Goal: Information Seeking & Learning: Find specific fact

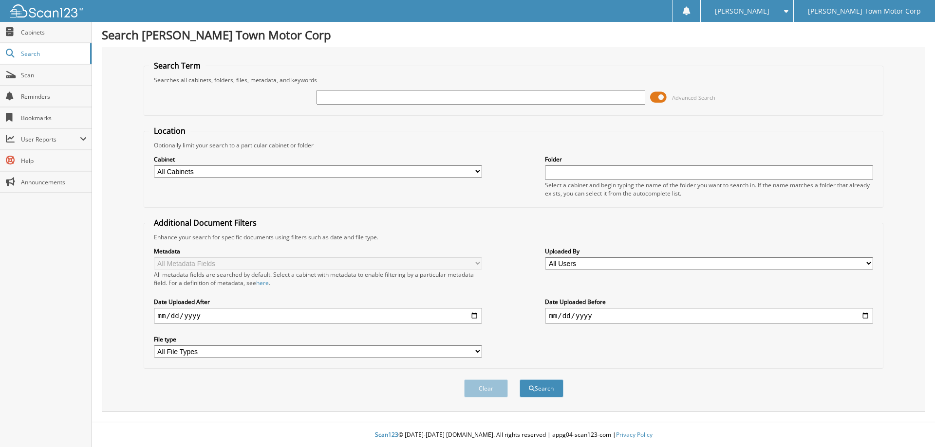
click at [661, 93] on span at bounding box center [658, 97] width 17 height 15
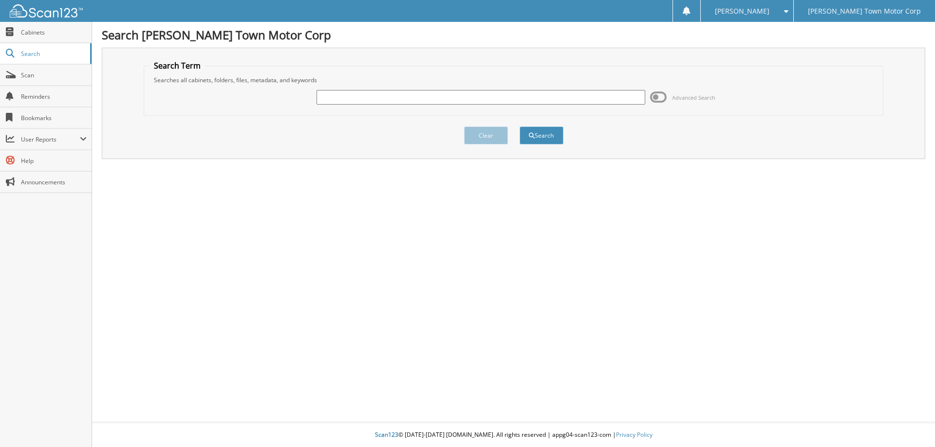
click at [425, 101] on input "text" at bounding box center [480, 97] width 328 height 15
type input "19172"
click at [519, 127] on button "Search" at bounding box center [541, 136] width 44 height 18
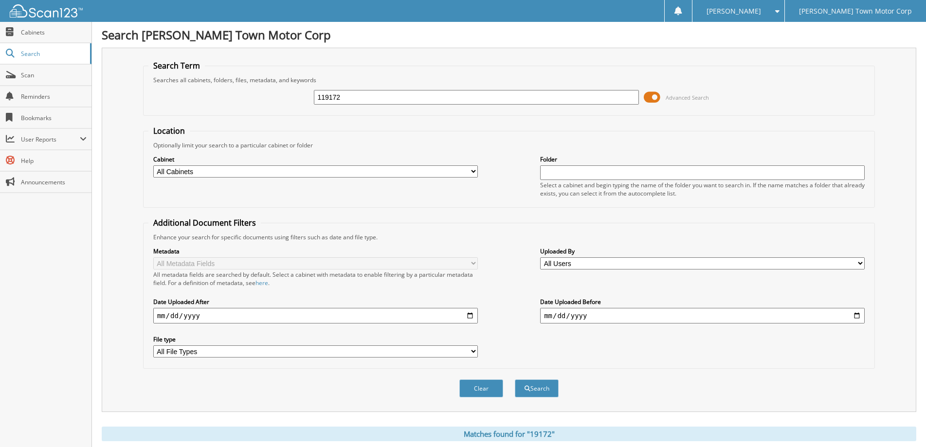
type input "119172"
click at [652, 99] on span at bounding box center [652, 97] width 17 height 15
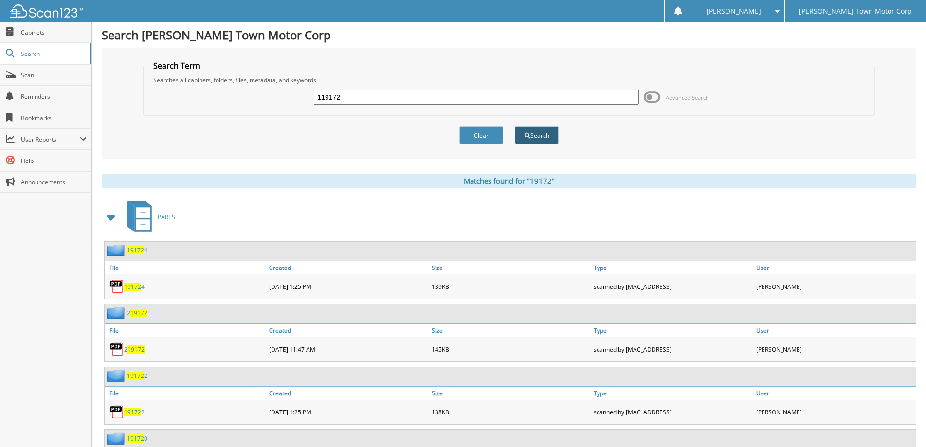
click at [540, 141] on button "Search" at bounding box center [537, 136] width 44 height 18
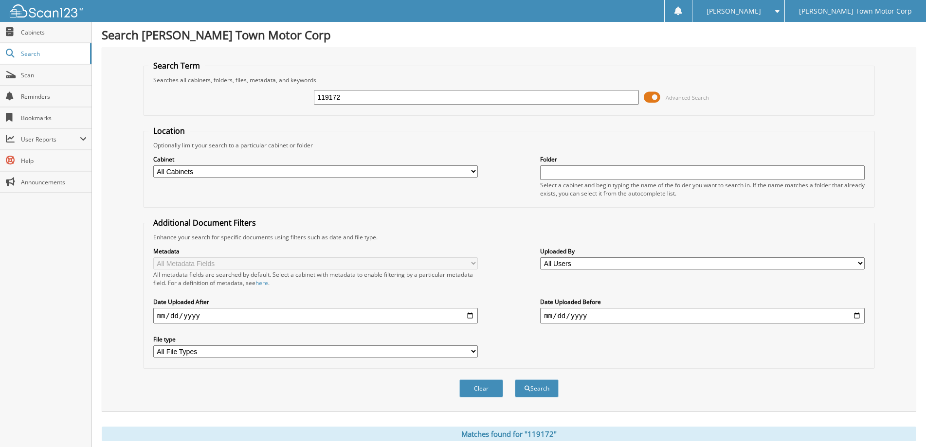
click at [651, 97] on span at bounding box center [652, 97] width 17 height 15
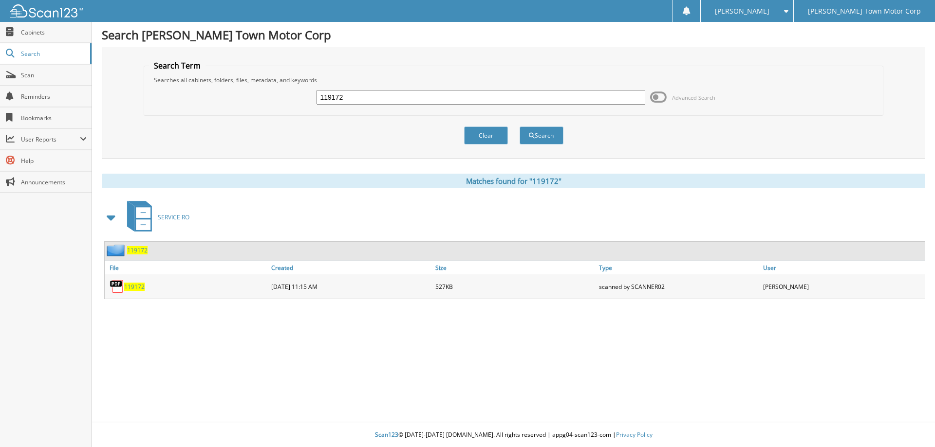
click at [136, 288] on span "119172" at bounding box center [134, 287] width 20 height 8
drag, startPoint x: 389, startPoint y: 98, endPoint x: 223, endPoint y: 93, distance: 166.1
click at [223, 92] on div "119172 Advanced Search" at bounding box center [513, 97] width 729 height 26
type input "120893"
drag, startPoint x: 552, startPoint y: 127, endPoint x: 546, endPoint y: 134, distance: 9.4
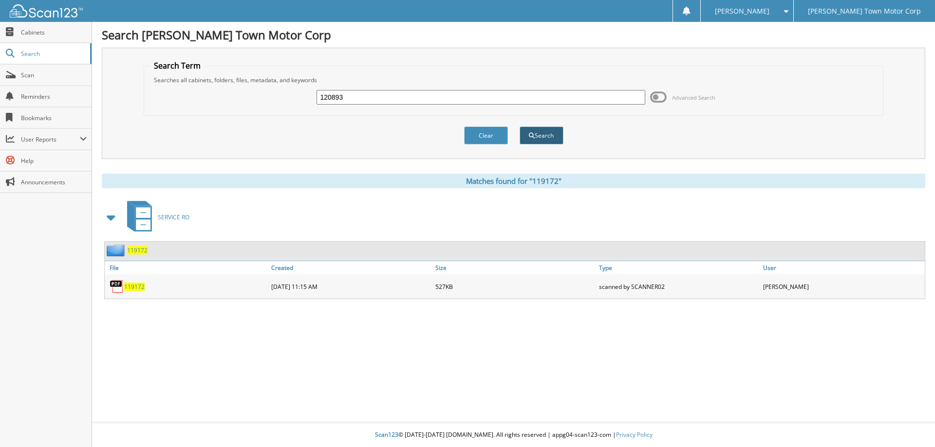
click at [548, 133] on div "Clear Search" at bounding box center [514, 135] width 740 height 39
click at [549, 140] on button "Search" at bounding box center [541, 136] width 44 height 18
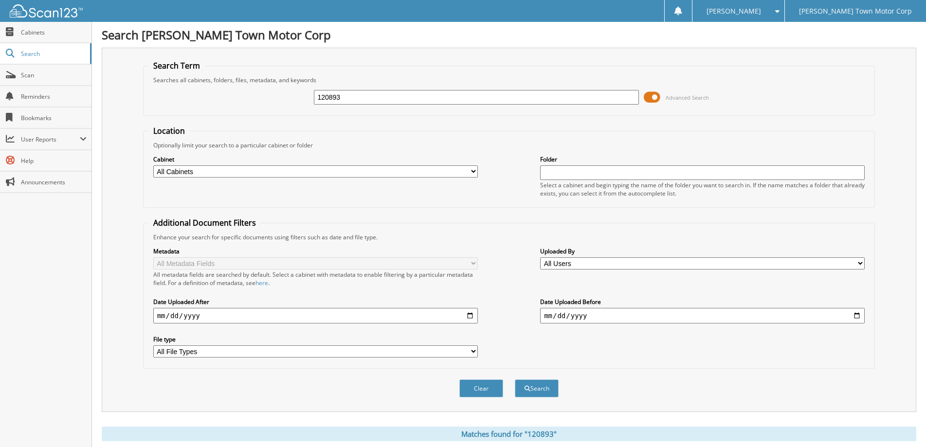
click at [657, 97] on span at bounding box center [652, 97] width 17 height 15
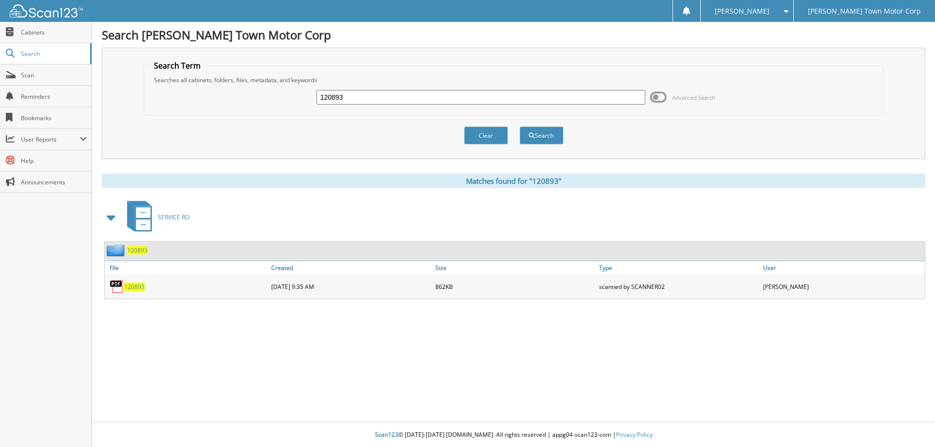
click at [120, 291] on img at bounding box center [117, 286] width 15 height 15
click at [133, 284] on span "120893" at bounding box center [134, 287] width 20 height 8
drag, startPoint x: 370, startPoint y: 94, endPoint x: 258, endPoint y: 98, distance: 112.0
click at [258, 98] on div "120893 Advanced Search" at bounding box center [513, 97] width 729 height 26
type input "126076"
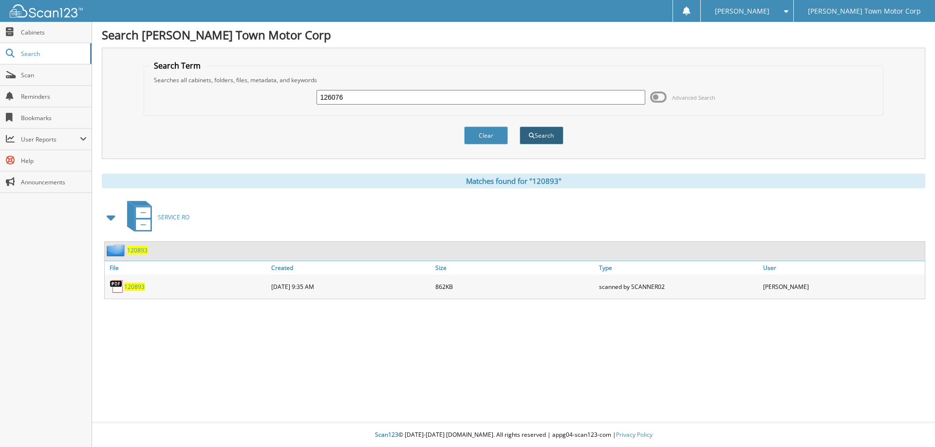
click at [536, 139] on button "Search" at bounding box center [541, 136] width 44 height 18
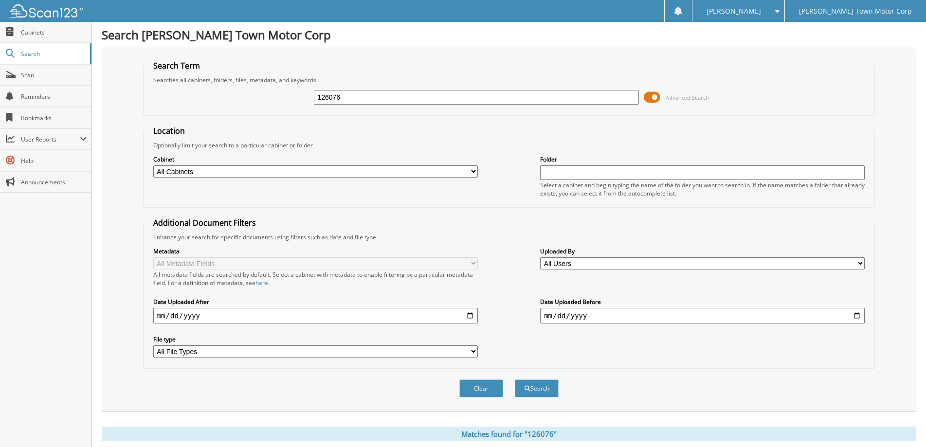
click at [652, 95] on span at bounding box center [652, 97] width 17 height 15
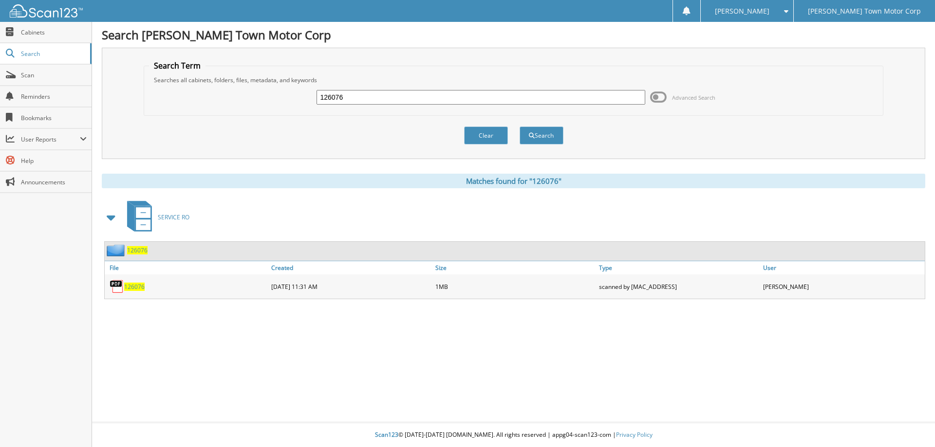
click at [133, 285] on span "126076" at bounding box center [134, 287] width 20 height 8
click at [129, 286] on span "126076" at bounding box center [134, 287] width 20 height 8
drag, startPoint x: 359, startPoint y: 98, endPoint x: 291, endPoint y: 104, distance: 68.4
click at [291, 104] on div "126076 Advanced Search" at bounding box center [513, 97] width 729 height 26
type input "116452"
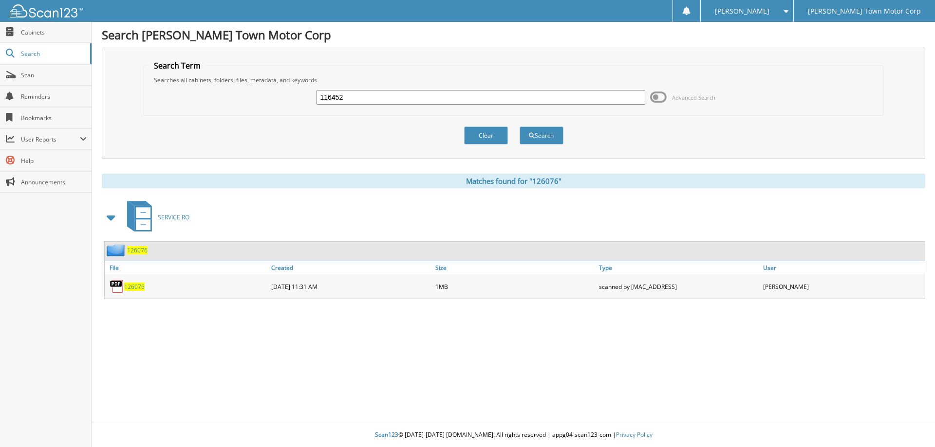
click at [519, 127] on button "Search" at bounding box center [541, 136] width 44 height 18
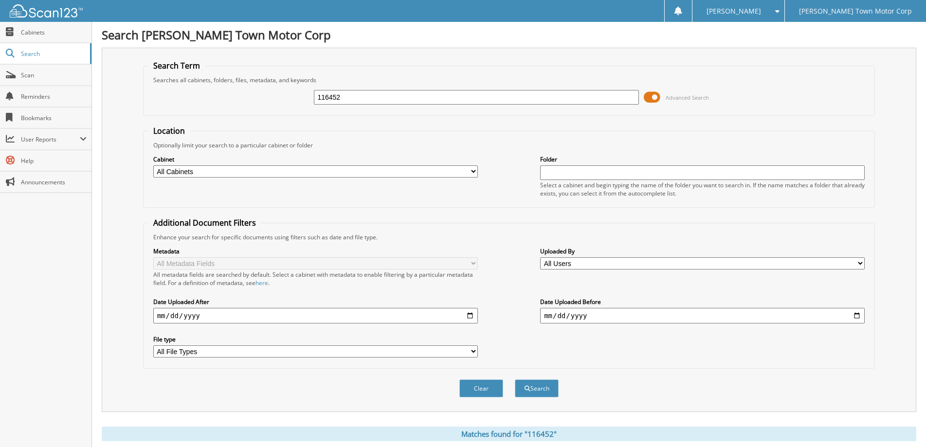
click at [654, 94] on span at bounding box center [652, 97] width 17 height 15
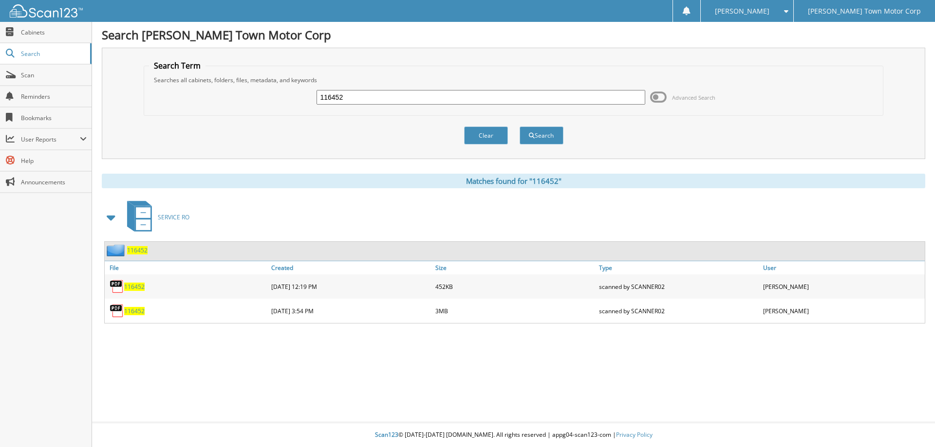
click at [131, 309] on span "116452" at bounding box center [134, 311] width 20 height 8
click at [129, 289] on span "116452" at bounding box center [134, 287] width 20 height 8
drag, startPoint x: 367, startPoint y: 99, endPoint x: 565, endPoint y: 115, distance: 199.2
click at [212, 78] on fieldset "Search Term Searches all cabinets, folders, files, metadata, and keywords 11645…" at bounding box center [514, 87] width 740 height 55
type input "118748"
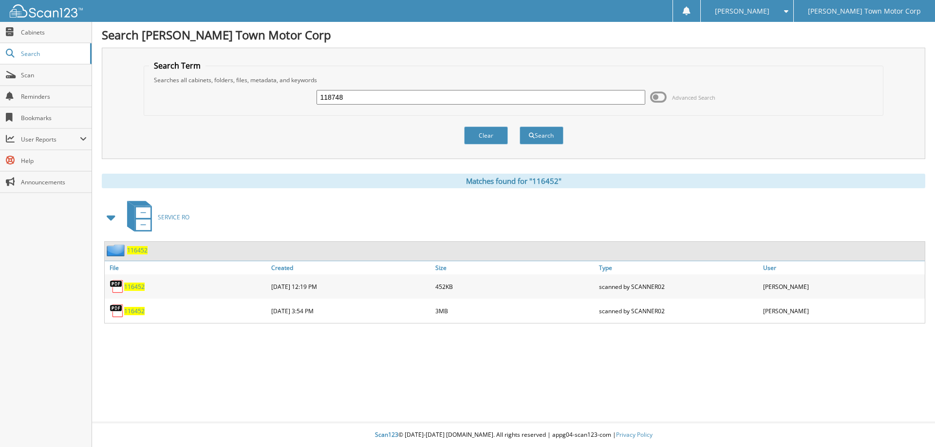
click at [519, 127] on button "Search" at bounding box center [541, 136] width 44 height 18
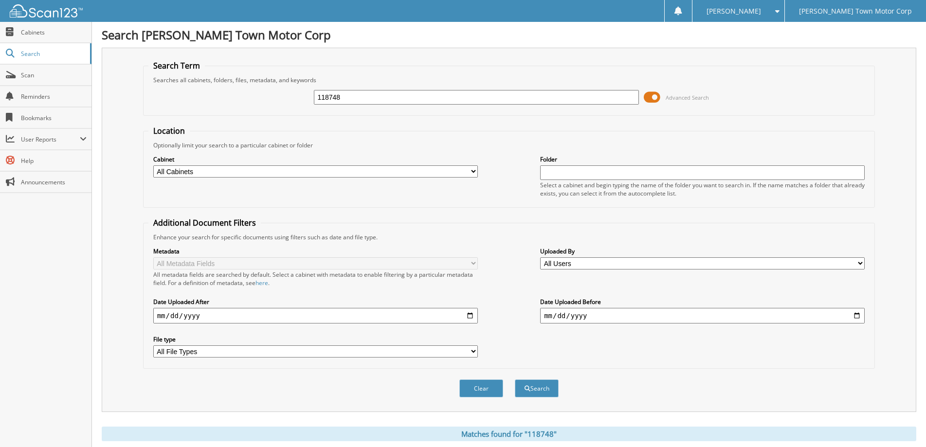
click at [658, 98] on span at bounding box center [652, 97] width 17 height 15
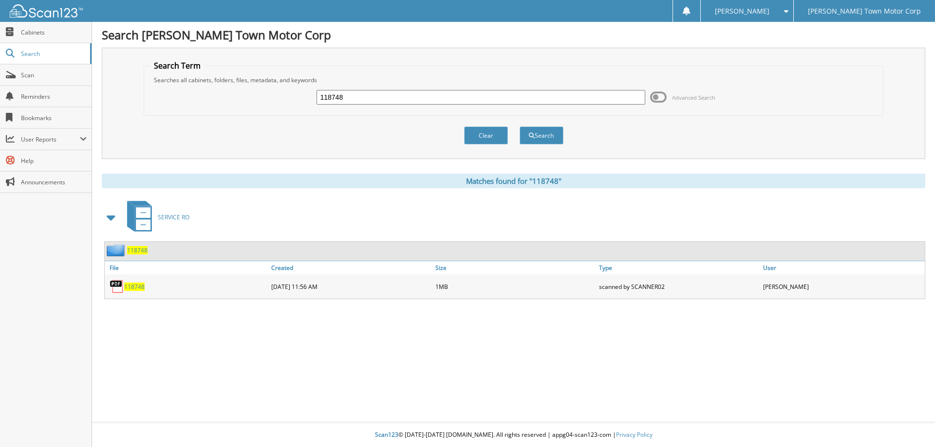
click at [129, 286] on span "118748" at bounding box center [134, 287] width 20 height 8
drag, startPoint x: 344, startPoint y: 100, endPoint x: 243, endPoint y: 107, distance: 101.5
click at [243, 107] on div "118748 Advanced Search" at bounding box center [513, 97] width 729 height 26
type input "116452"
click at [519, 127] on button "Search" at bounding box center [541, 136] width 44 height 18
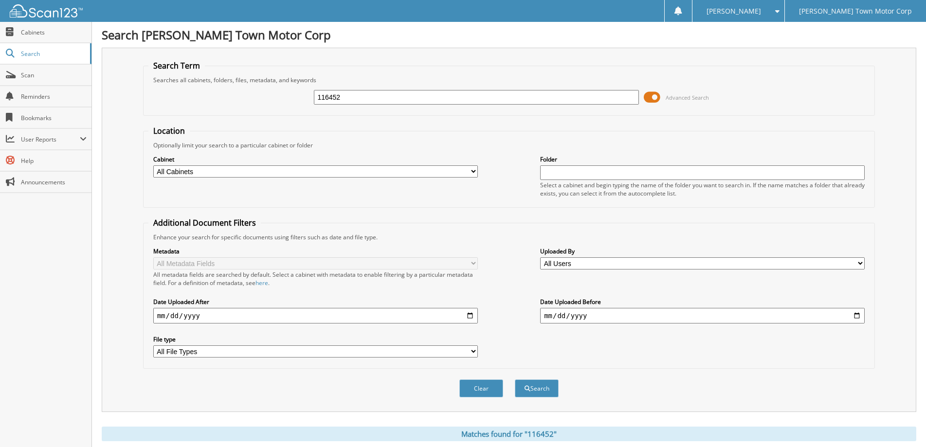
click at [654, 95] on span at bounding box center [652, 97] width 17 height 15
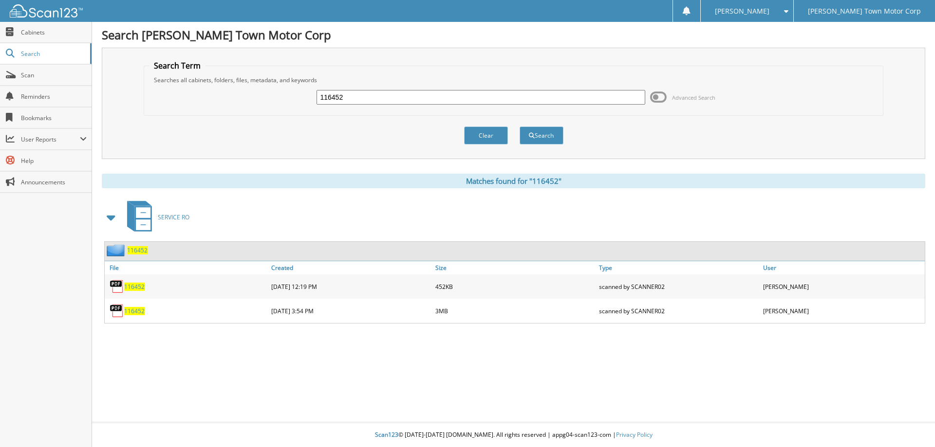
drag, startPoint x: 361, startPoint y: 95, endPoint x: 240, endPoint y: 95, distance: 121.7
click at [240, 95] on div "116452 Advanced Search" at bounding box center [513, 97] width 729 height 26
type input "114735"
click at [519, 127] on button "Search" at bounding box center [541, 136] width 44 height 18
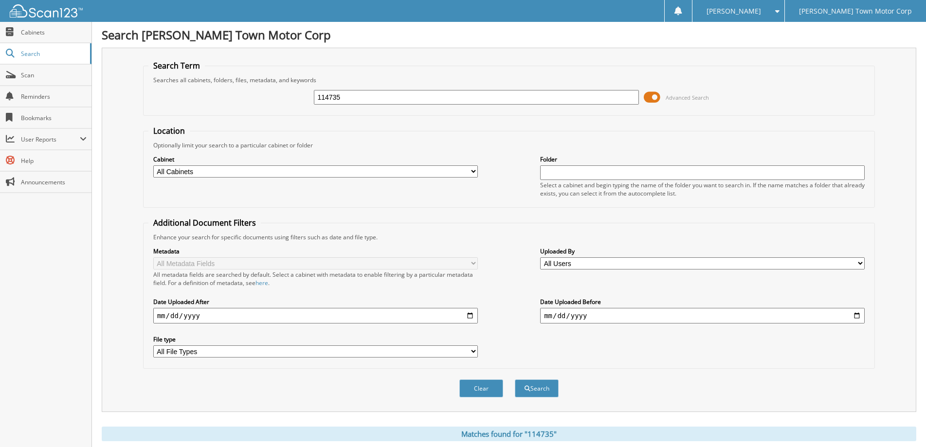
click at [660, 95] on span at bounding box center [652, 97] width 17 height 15
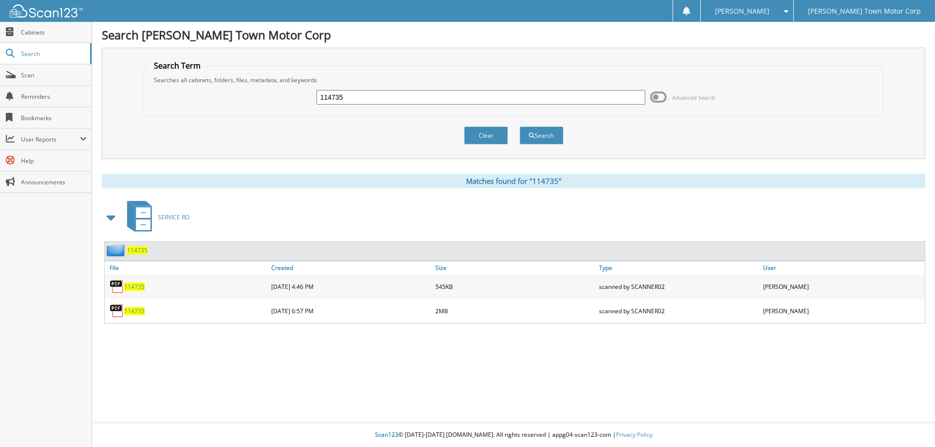
click at [135, 311] on span "114735" at bounding box center [134, 311] width 20 height 8
click at [138, 288] on span "114735" at bounding box center [134, 287] width 20 height 8
drag, startPoint x: 358, startPoint y: 95, endPoint x: 316, endPoint y: 94, distance: 41.4
click at [316, 94] on div "114735 Advanced Search" at bounding box center [513, 97] width 729 height 26
type input "115945"
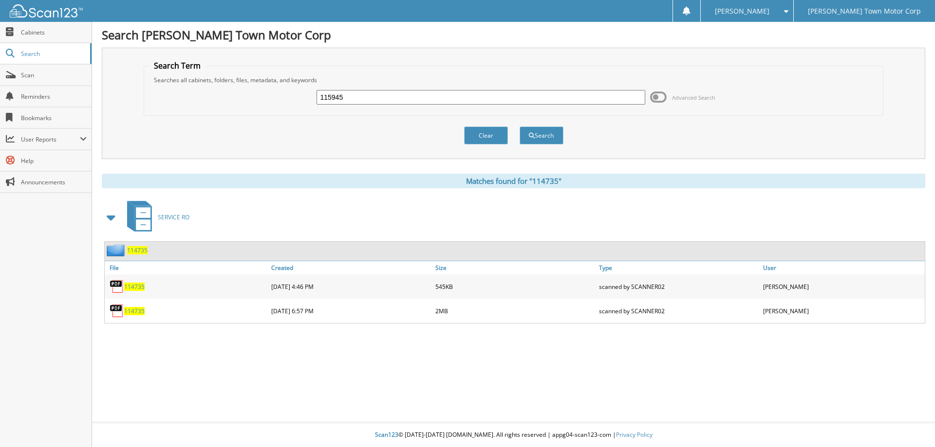
click at [519, 127] on button "Search" at bounding box center [541, 136] width 44 height 18
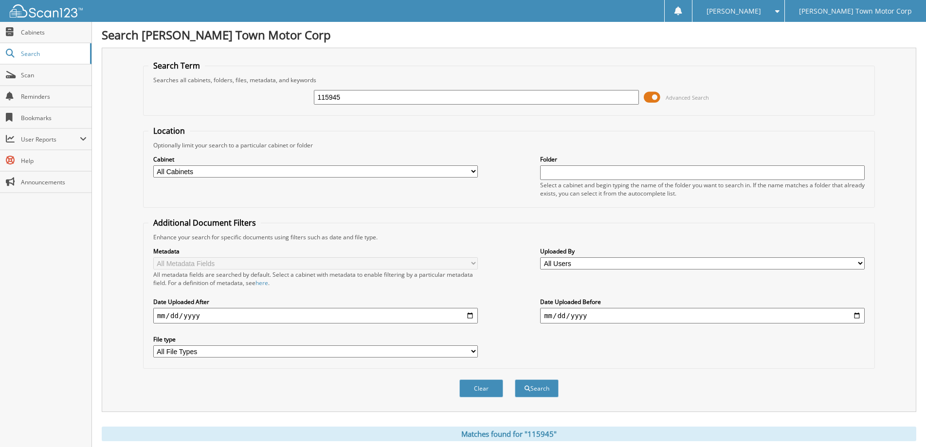
click at [652, 95] on span at bounding box center [652, 97] width 17 height 15
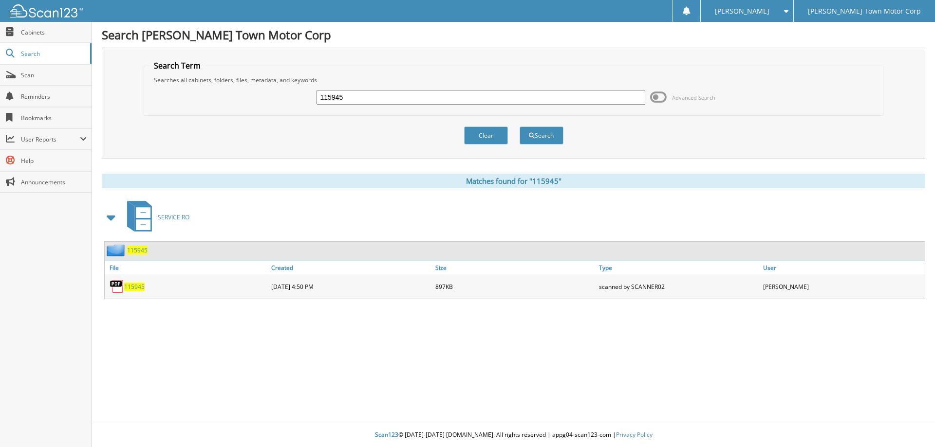
click at [131, 289] on span "115945" at bounding box center [134, 287] width 20 height 8
drag, startPoint x: 362, startPoint y: 100, endPoint x: 218, endPoint y: 100, distance: 144.6
click at [218, 100] on div "115945 Advanced Search" at bounding box center [513, 97] width 729 height 26
type input "125279"
click at [519, 127] on button "Search" at bounding box center [541, 136] width 44 height 18
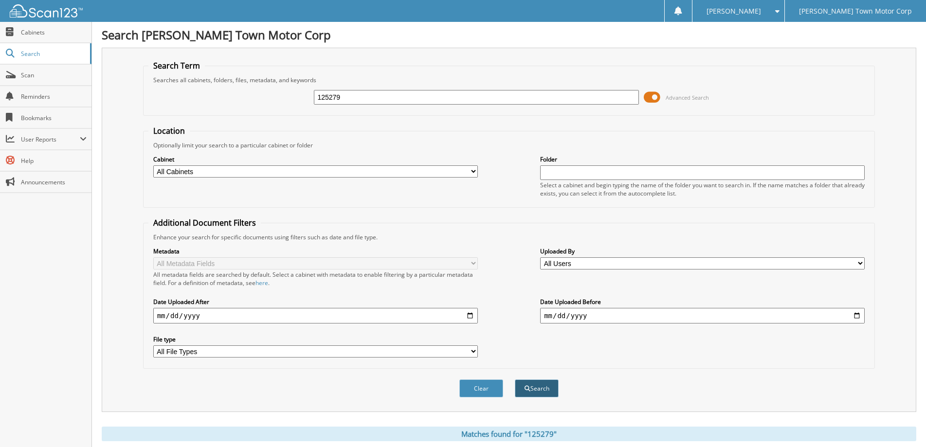
click at [530, 386] on button "Search" at bounding box center [537, 389] width 44 height 18
click at [653, 94] on span at bounding box center [652, 97] width 17 height 15
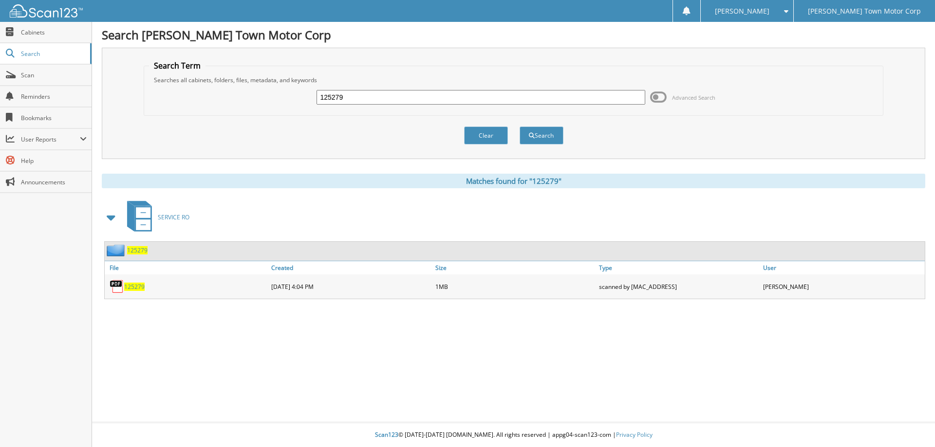
click at [132, 285] on span "125279" at bounding box center [134, 287] width 20 height 8
drag, startPoint x: 382, startPoint y: 103, endPoint x: 242, endPoint y: 89, distance: 140.4
click at [241, 88] on div "125279 Advanced Search" at bounding box center [513, 97] width 729 height 26
type input "122416"
click at [519, 127] on button "Search" at bounding box center [541, 136] width 44 height 18
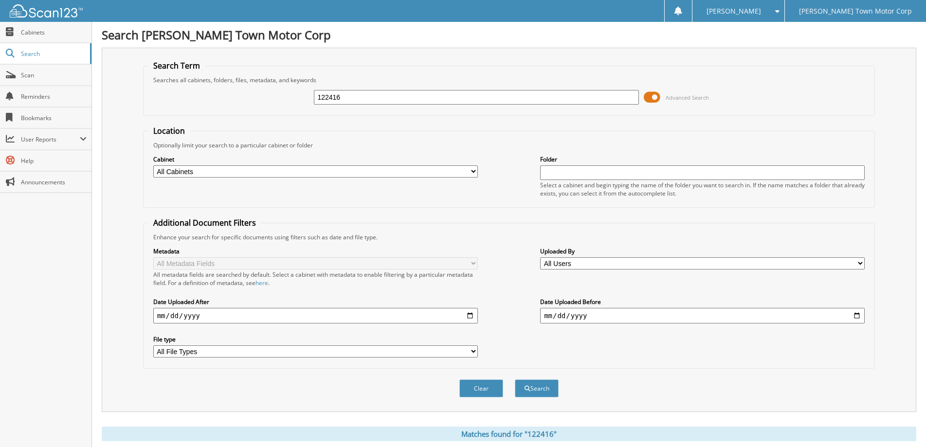
click at [654, 92] on span at bounding box center [652, 97] width 17 height 15
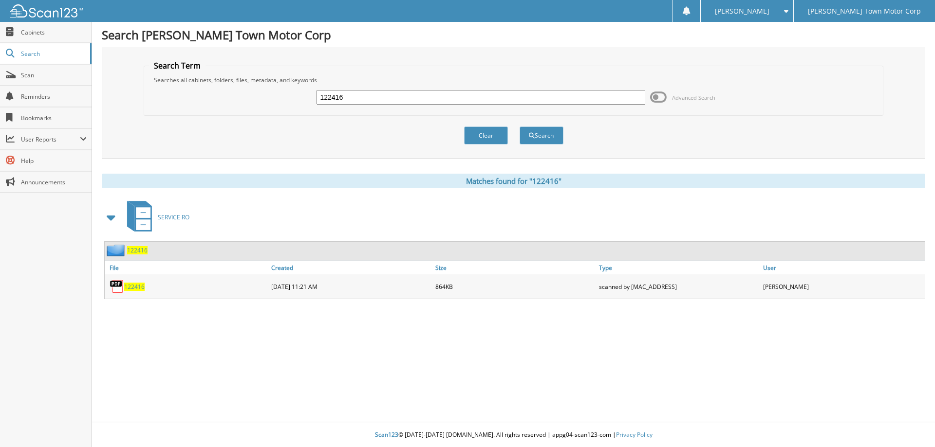
click at [137, 287] on span "122416" at bounding box center [134, 287] width 20 height 8
click at [363, 96] on input "122416" at bounding box center [480, 97] width 328 height 15
type input "1"
type input "118909"
click at [519, 127] on button "Search" at bounding box center [541, 136] width 44 height 18
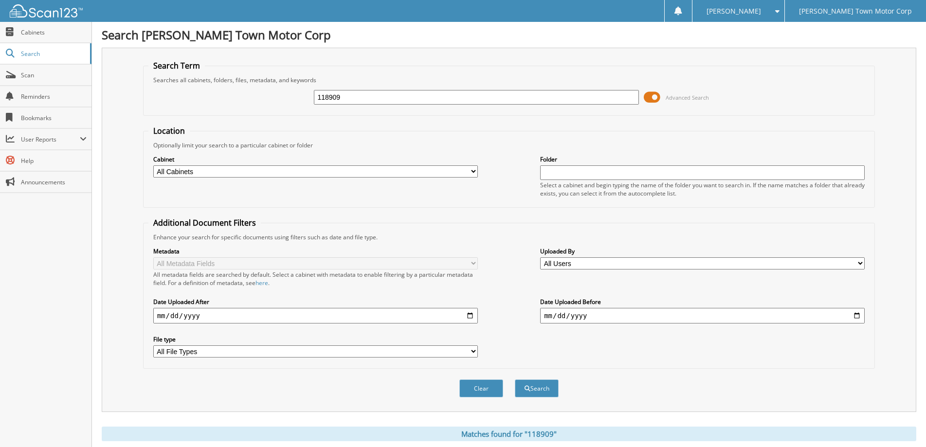
click at [682, 9] on div at bounding box center [679, 11] width 8 height 9
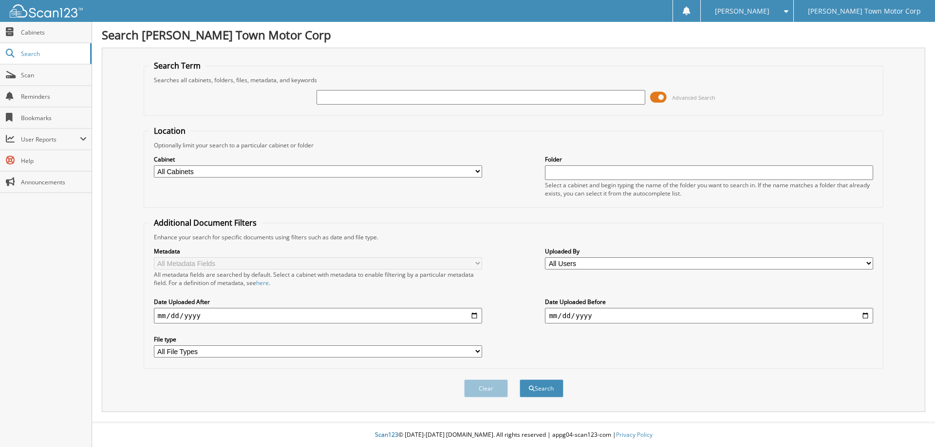
click at [476, 169] on select "All Cabinets CAR DEALS PARTS SERVICE RO Needs Filing" at bounding box center [318, 172] width 328 height 12
click at [662, 95] on span at bounding box center [658, 97] width 17 height 15
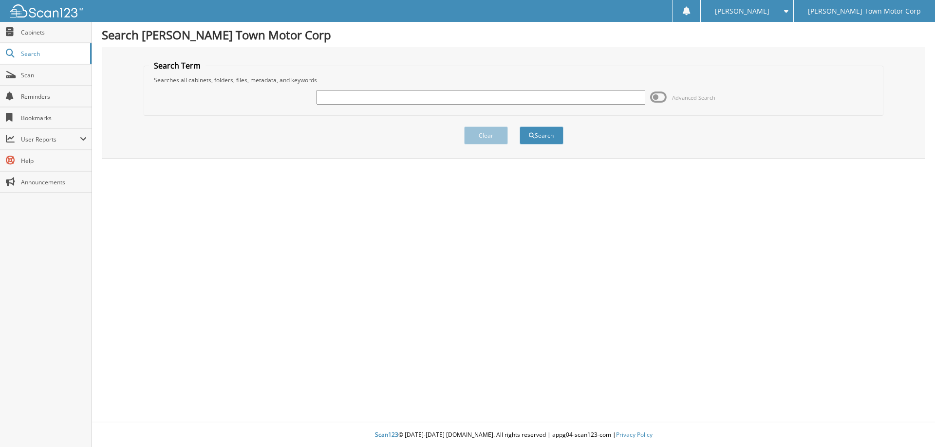
click at [344, 96] on input "text" at bounding box center [480, 97] width 328 height 15
type input "118909"
click at [541, 137] on button "Search" at bounding box center [541, 136] width 44 height 18
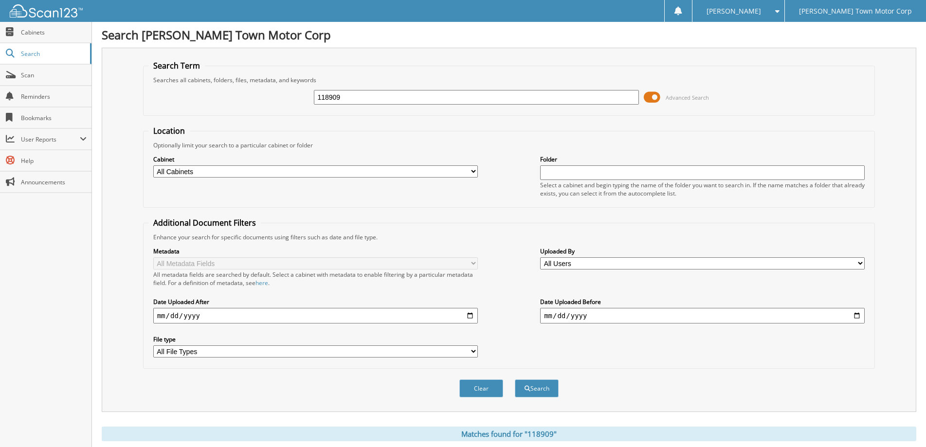
click at [653, 95] on span at bounding box center [652, 97] width 17 height 15
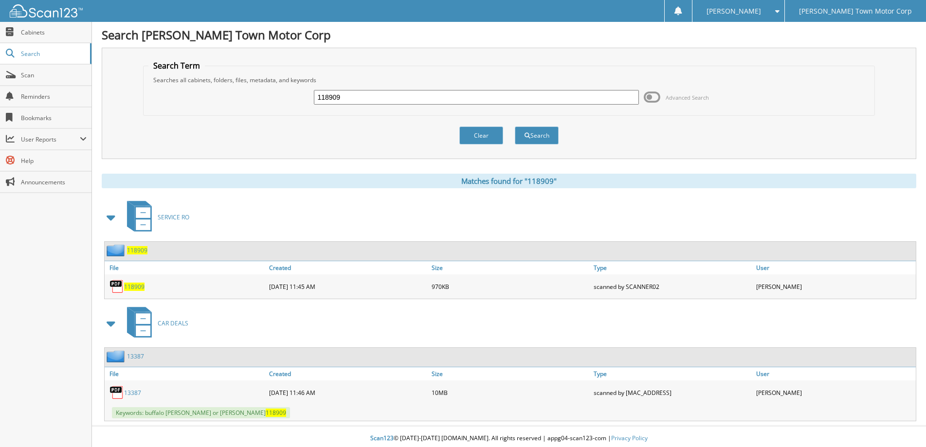
click at [130, 286] on span "118909" at bounding box center [134, 287] width 20 height 8
drag, startPoint x: 373, startPoint y: 101, endPoint x: 468, endPoint y: 192, distance: 131.2
click at [166, 97] on div "118909 Advanced Search" at bounding box center [509, 97] width 722 height 26
type input "116143"
click at [515, 127] on button "Search" at bounding box center [537, 136] width 44 height 18
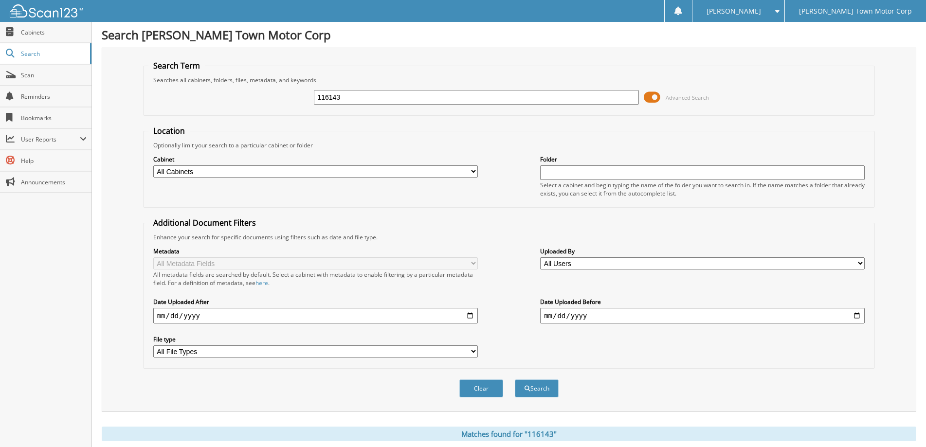
click at [654, 97] on span at bounding box center [652, 97] width 17 height 15
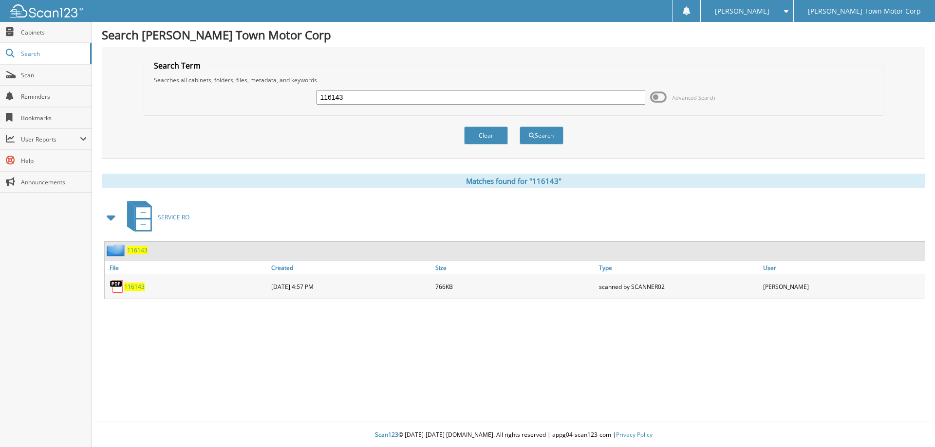
click at [135, 284] on span "116143" at bounding box center [134, 287] width 20 height 8
drag, startPoint x: 356, startPoint y: 93, endPoint x: 276, endPoint y: 88, distance: 80.5
click at [276, 88] on div "116143 Advanced Search" at bounding box center [513, 97] width 729 height 26
type input "124630"
click at [519, 127] on button "Search" at bounding box center [541, 136] width 44 height 18
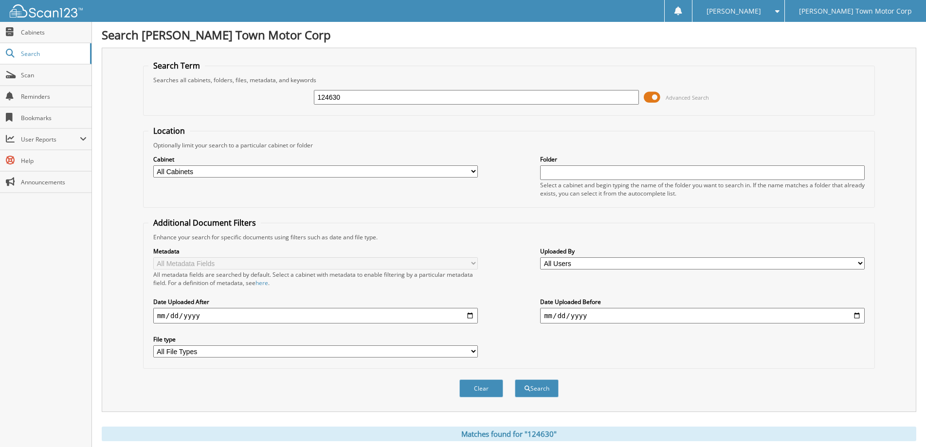
click at [655, 94] on span at bounding box center [652, 97] width 17 height 15
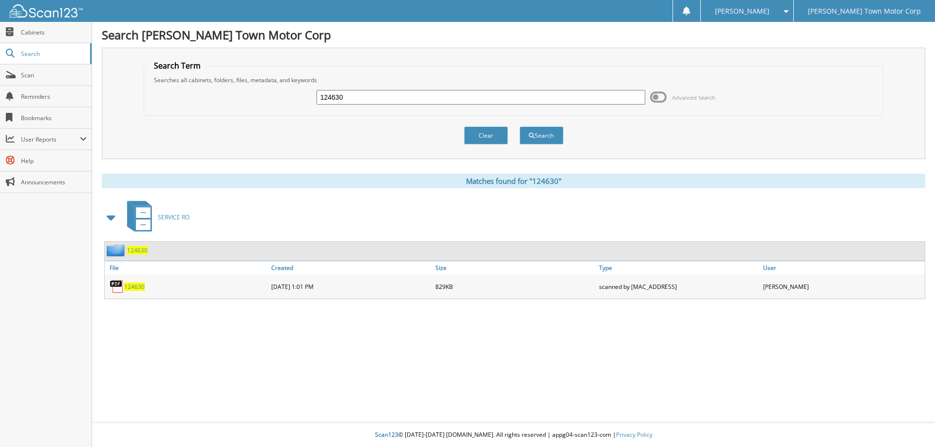
click at [136, 283] on link "124630" at bounding box center [134, 287] width 20 height 8
drag, startPoint x: 348, startPoint y: 91, endPoint x: 185, endPoint y: 95, distance: 162.7
click at [185, 95] on div "124630 Advanced Search" at bounding box center [513, 97] width 729 height 26
type input "121677"
click at [519, 127] on button "Search" at bounding box center [541, 136] width 44 height 18
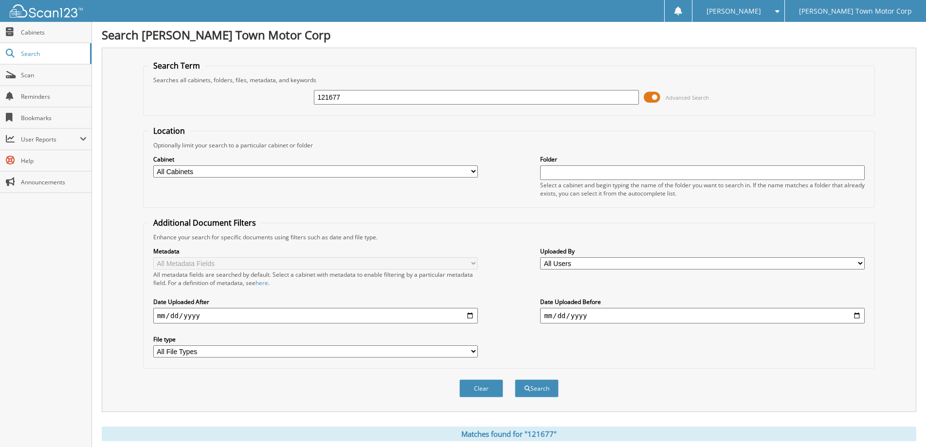
click at [654, 97] on span at bounding box center [652, 97] width 17 height 15
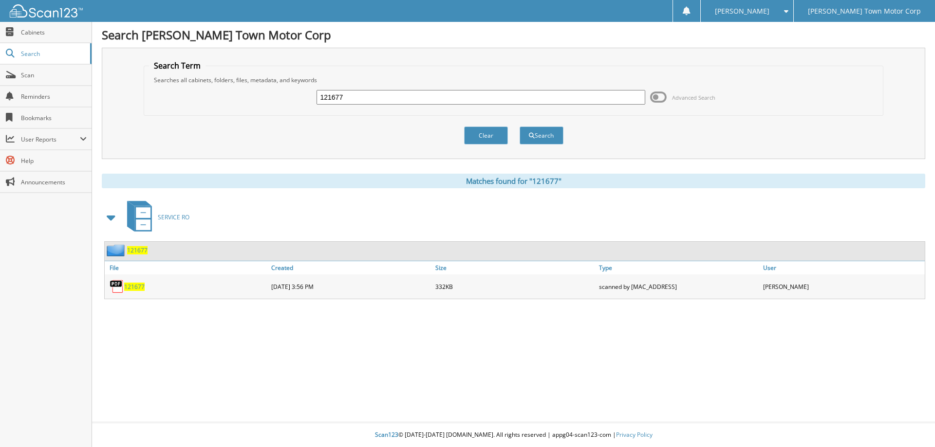
click at [131, 286] on span "121677" at bounding box center [134, 287] width 20 height 8
drag, startPoint x: 357, startPoint y: 97, endPoint x: 201, endPoint y: 84, distance: 157.3
click at [201, 84] on div "121677 Advanced Search" at bounding box center [513, 97] width 729 height 26
type input "124279"
click at [519, 127] on button "Search" at bounding box center [541, 136] width 44 height 18
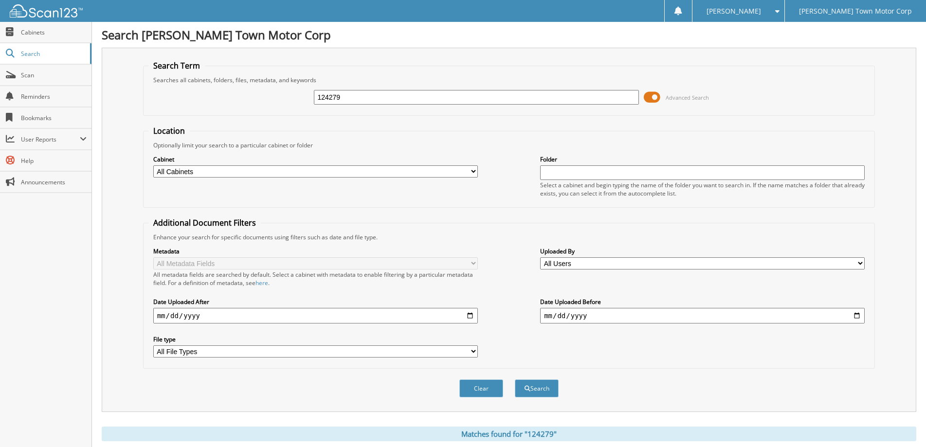
click at [656, 96] on span at bounding box center [652, 97] width 17 height 15
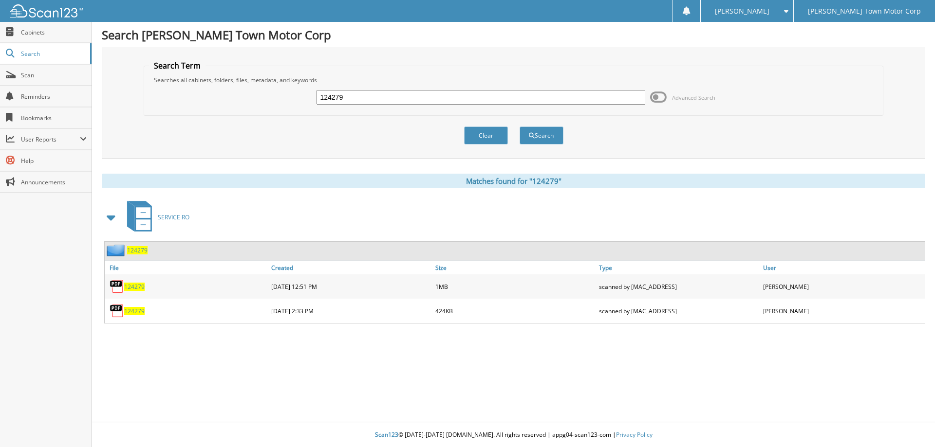
click at [133, 309] on span "124279" at bounding box center [134, 311] width 20 height 8
click at [127, 307] on span "124279" at bounding box center [134, 311] width 20 height 8
click at [134, 287] on span "124279" at bounding box center [134, 287] width 20 height 8
click at [136, 288] on span "124279" at bounding box center [134, 287] width 20 height 8
drag, startPoint x: 363, startPoint y: 101, endPoint x: 275, endPoint y: 100, distance: 88.1
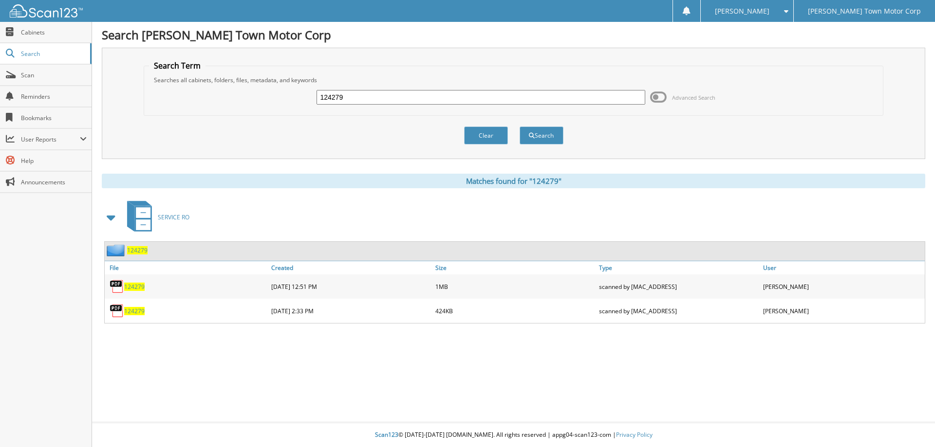
click at [275, 100] on div "124279 Advanced Search" at bounding box center [513, 97] width 729 height 26
type input "115220"
click at [519, 127] on button "Search" at bounding box center [541, 136] width 44 height 18
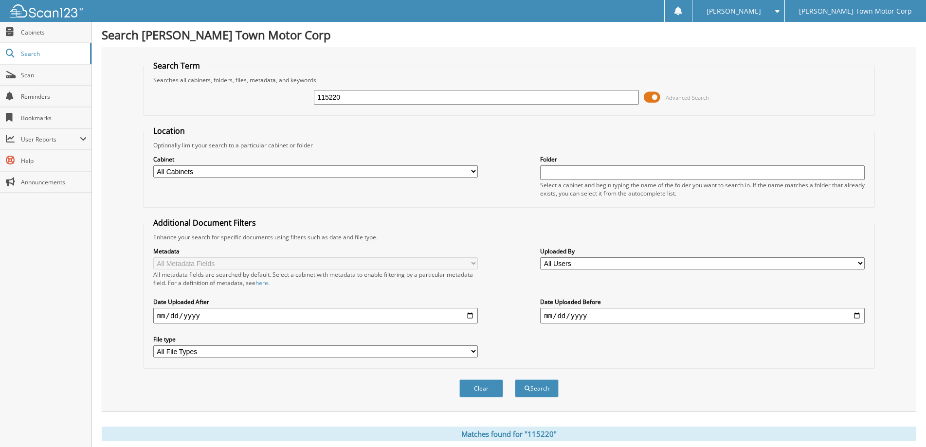
click at [649, 97] on span at bounding box center [652, 97] width 17 height 15
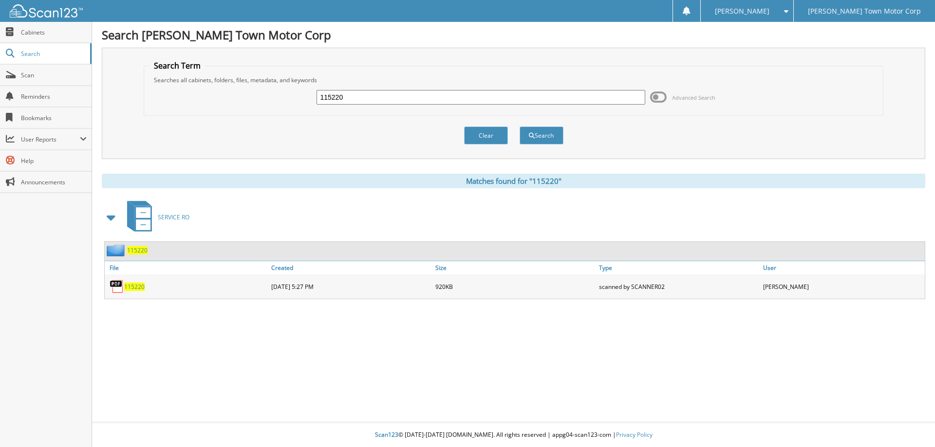
click at [134, 286] on span "115220" at bounding box center [134, 287] width 20 height 8
click at [352, 93] on input "115220" at bounding box center [480, 97] width 328 height 15
type input "1"
type input "118238"
click at [129, 286] on span "115220" at bounding box center [134, 287] width 20 height 8
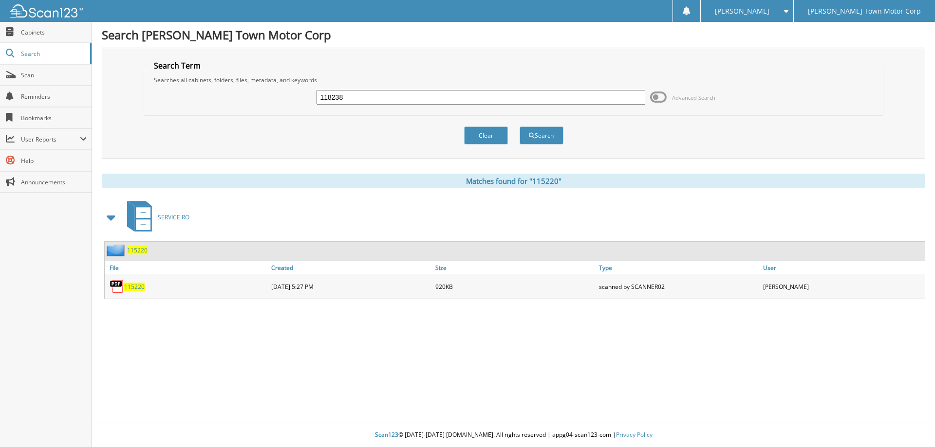
click at [367, 99] on input "118238" at bounding box center [480, 97] width 328 height 15
drag, startPoint x: 362, startPoint y: 98, endPoint x: 88, endPoint y: 88, distance: 274.2
click at [88, 88] on body "carrie h. Settings Logout James Town Motor Corp Close Cabinets Search" at bounding box center [467, 223] width 935 height 447
click at [546, 130] on button "Search" at bounding box center [541, 136] width 44 height 18
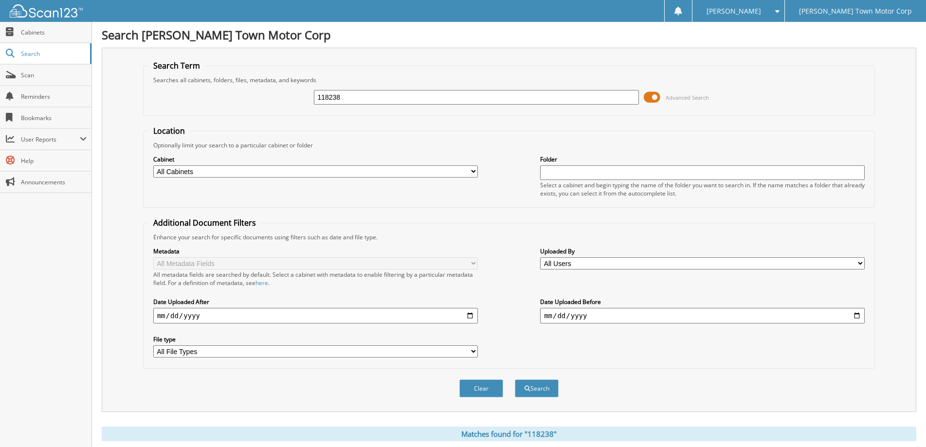
click at [655, 96] on span at bounding box center [652, 97] width 17 height 15
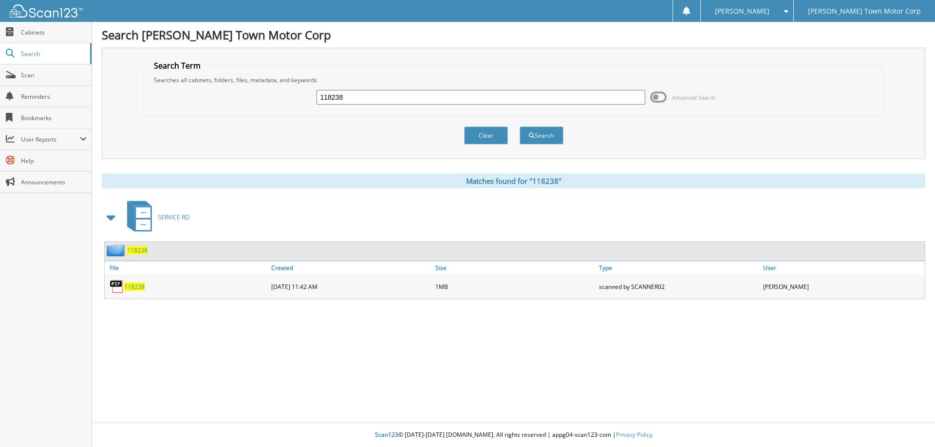
click at [132, 284] on span "118238" at bounding box center [134, 287] width 20 height 8
drag, startPoint x: 357, startPoint y: 101, endPoint x: 278, endPoint y: 98, distance: 78.9
click at [278, 98] on div "118238 Advanced Search" at bounding box center [513, 97] width 729 height 26
type input "124542"
click at [519, 127] on button "Search" at bounding box center [541, 136] width 44 height 18
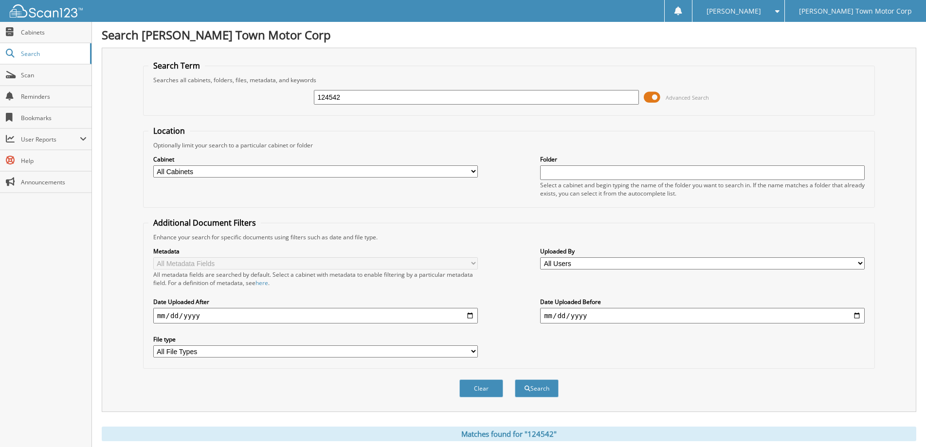
click at [659, 96] on span at bounding box center [652, 97] width 17 height 15
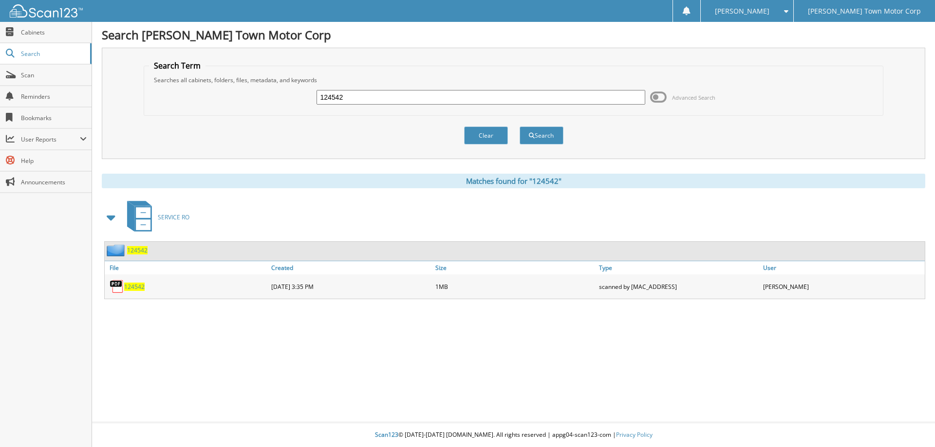
click at [127, 287] on span "124542" at bounding box center [134, 287] width 20 height 8
click at [131, 287] on span "124542" at bounding box center [134, 287] width 20 height 8
drag, startPoint x: 384, startPoint y: 99, endPoint x: 222, endPoint y: 104, distance: 161.2
click at [222, 104] on div "124542 Advanced Search" at bounding box center [513, 97] width 729 height 26
type input "1249668"
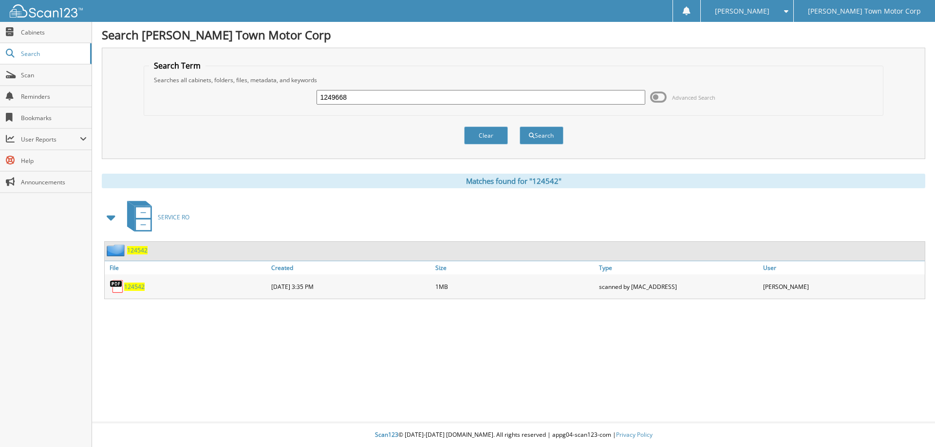
click at [519, 127] on button "Search" at bounding box center [541, 136] width 44 height 18
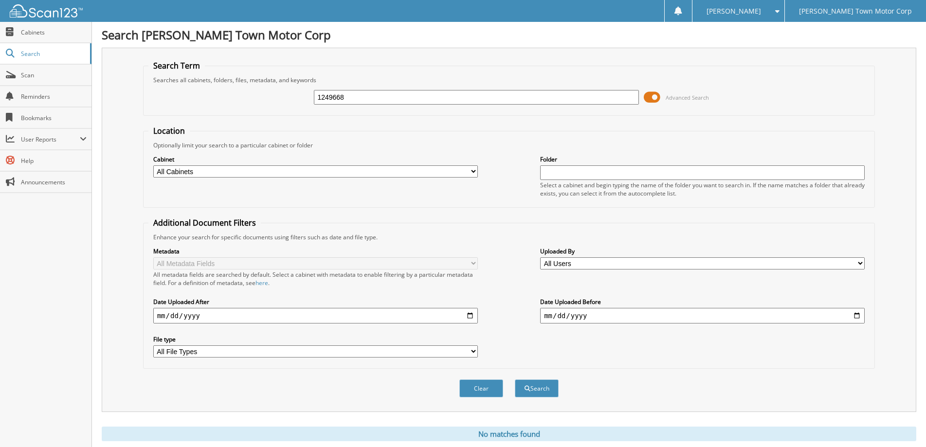
drag, startPoint x: 372, startPoint y: 94, endPoint x: 246, endPoint y: 104, distance: 126.5
click at [246, 104] on div "1249668 Advanced Search" at bounding box center [509, 97] width 722 height 26
type input "124968"
click at [515, 380] on button "Search" at bounding box center [537, 389] width 44 height 18
click at [659, 94] on span at bounding box center [652, 97] width 17 height 15
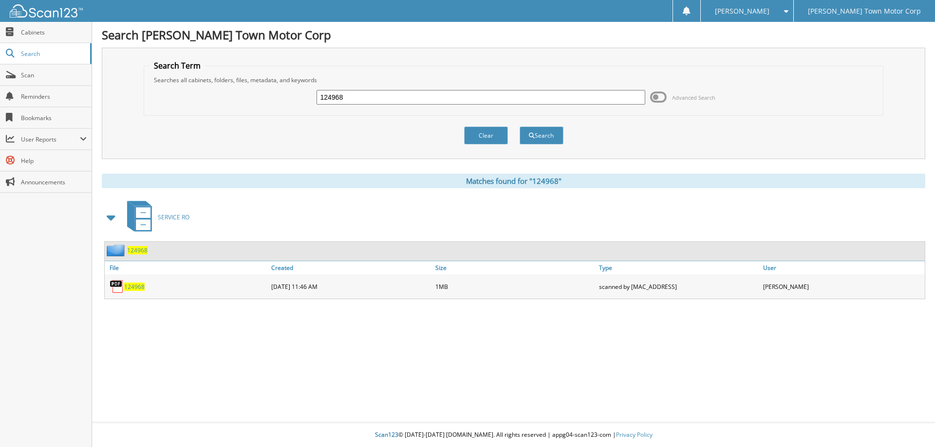
click at [137, 288] on span "124968" at bounding box center [134, 287] width 20 height 8
drag, startPoint x: 358, startPoint y: 102, endPoint x: 296, endPoint y: 107, distance: 62.1
click at [296, 107] on div "124968 Advanced Search" at bounding box center [513, 97] width 729 height 26
type input "125102"
click at [519, 127] on button "Search" at bounding box center [541, 136] width 44 height 18
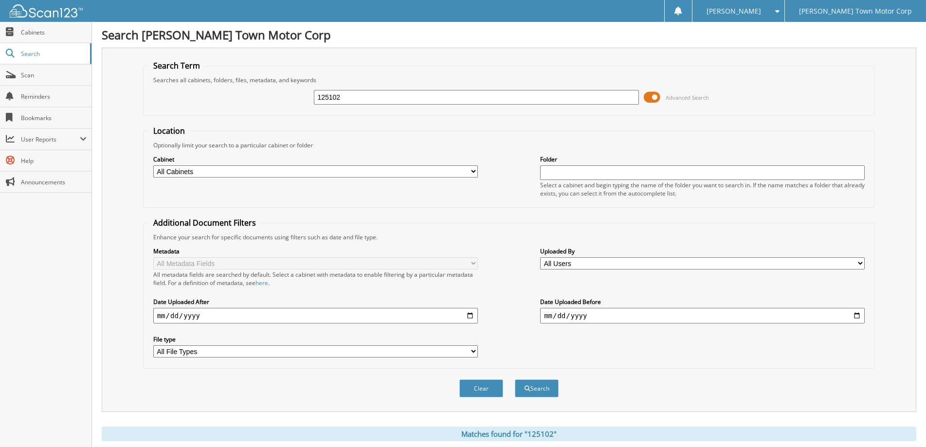
click at [654, 99] on span at bounding box center [652, 97] width 17 height 15
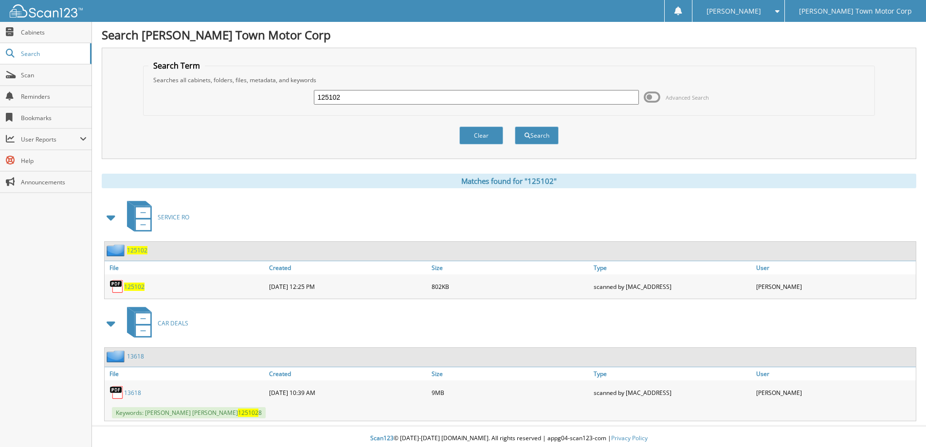
click at [134, 290] on span "125102" at bounding box center [134, 287] width 20 height 8
drag, startPoint x: 362, startPoint y: 93, endPoint x: 217, endPoint y: 111, distance: 146.2
click at [223, 113] on fieldset "Search Term Searches all cabinets, folders, files, metadata, and keywords 12510…" at bounding box center [509, 87] width 733 height 55
type input "124681"
click at [515, 127] on button "Search" at bounding box center [537, 136] width 44 height 18
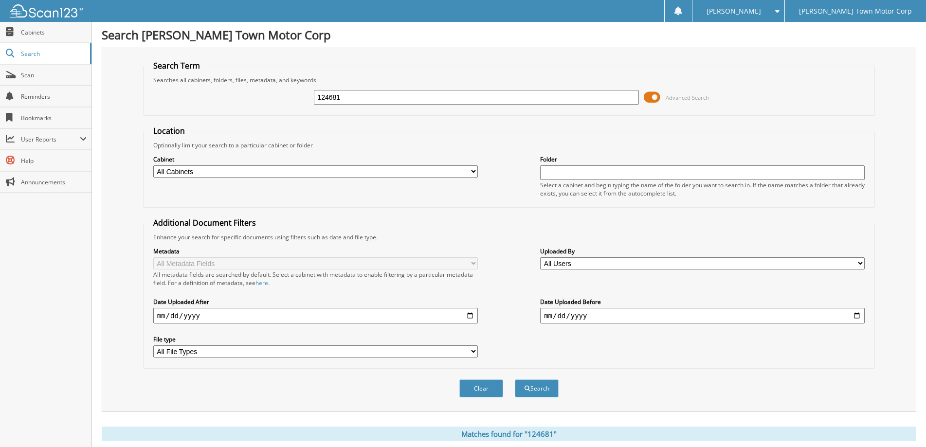
click span
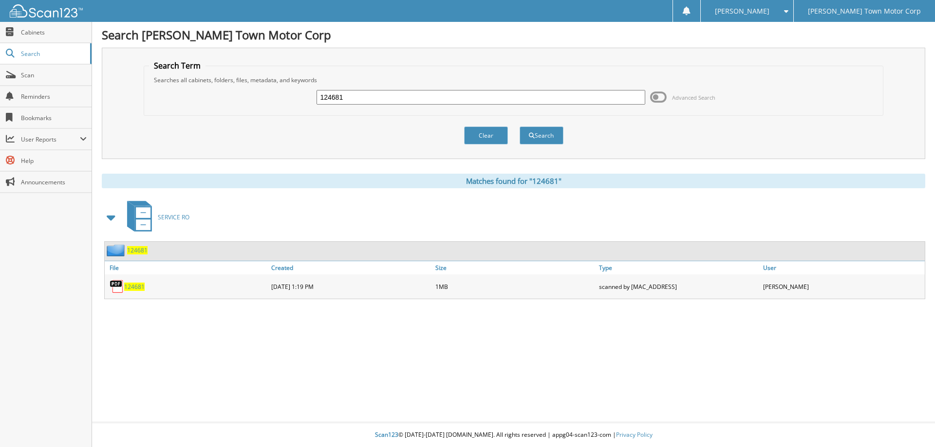
click span "124681"
drag, startPoint x: 368, startPoint y: 99, endPoint x: 286, endPoint y: 103, distance: 81.9
click div "124681 Advanced Search"
type input "123982"
click button "Search"
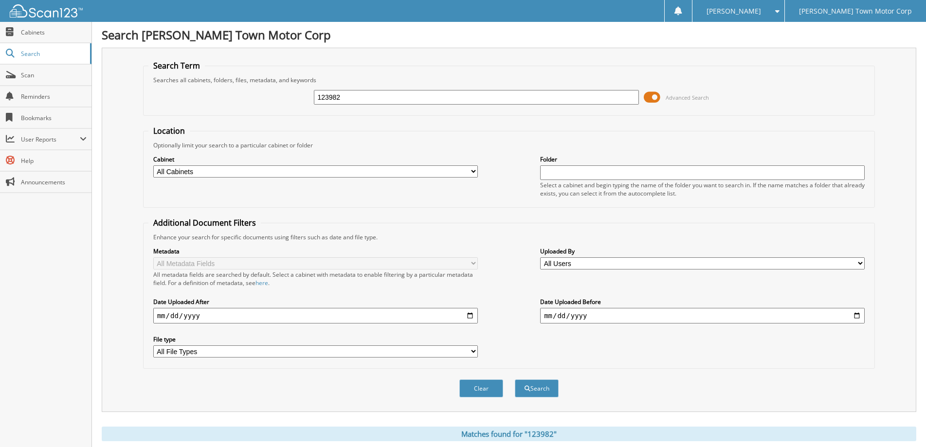
click at [656, 97] on span at bounding box center [652, 97] width 17 height 15
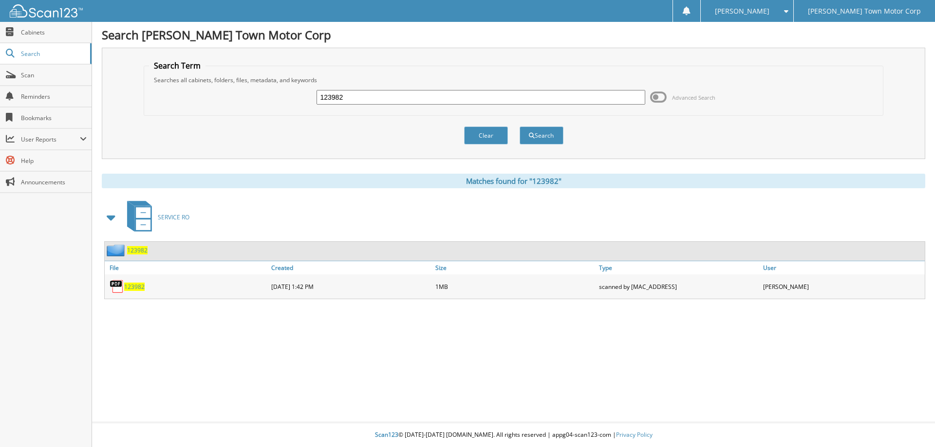
click at [126, 285] on span "123982" at bounding box center [134, 287] width 20 height 8
click at [133, 286] on span "123982" at bounding box center [134, 287] width 20 height 8
drag, startPoint x: 356, startPoint y: 97, endPoint x: 253, endPoint y: 74, distance: 105.2
click at [253, 74] on fieldset "Search Term Searches all cabinets, folders, files, metadata, and keywords 12398…" at bounding box center [514, 87] width 740 height 55
type input "116133"
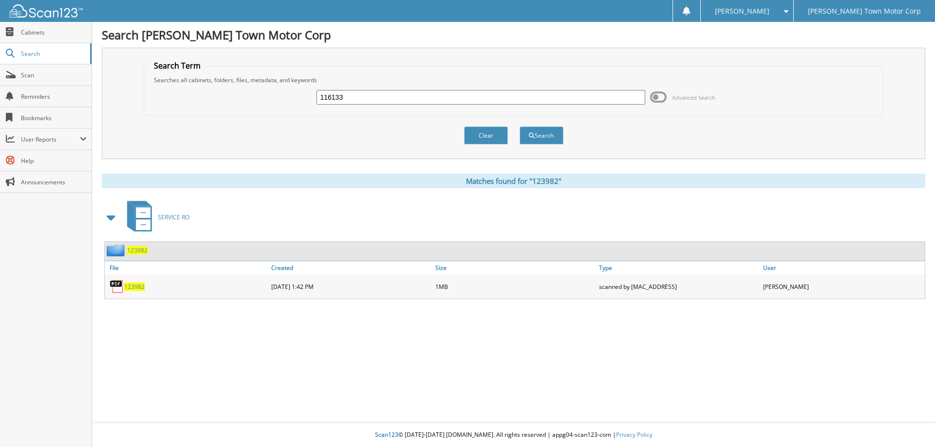
click at [519, 127] on button "Search" at bounding box center [541, 136] width 44 height 18
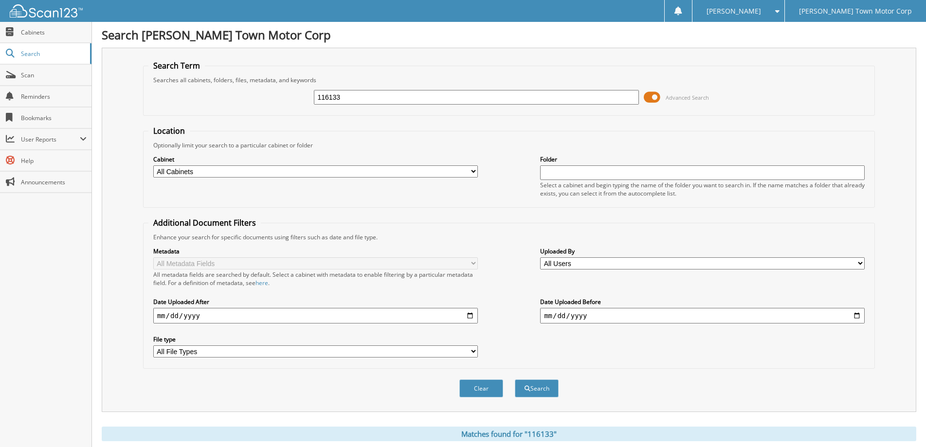
click at [654, 96] on span at bounding box center [652, 97] width 17 height 15
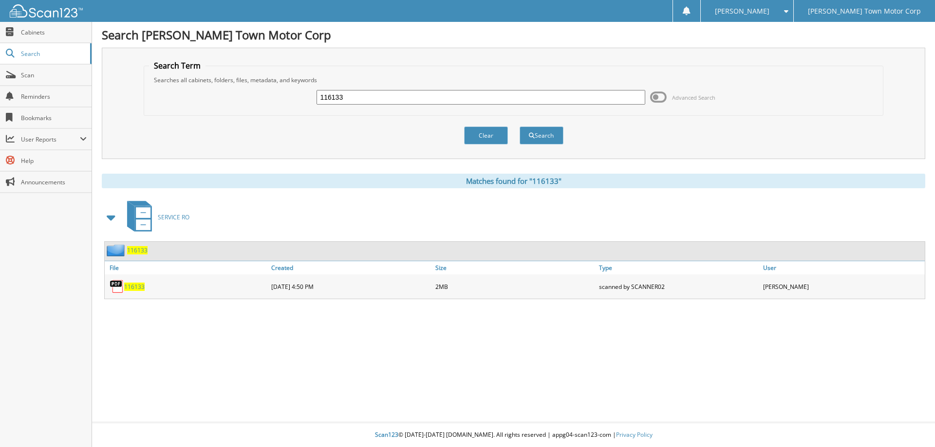
click at [139, 286] on span "116133" at bounding box center [134, 287] width 20 height 8
drag, startPoint x: 360, startPoint y: 97, endPoint x: 289, endPoint y: 112, distance: 72.7
click at [289, 112] on fieldset "Search Term Searches all cabinets, folders, files, metadata, and keywords 11613…" at bounding box center [514, 87] width 740 height 55
type input "124898"
click at [546, 135] on button "Search" at bounding box center [541, 136] width 44 height 18
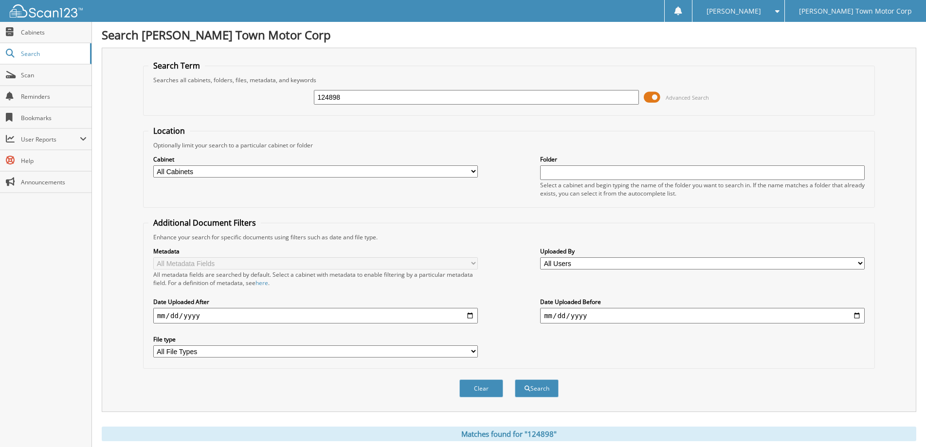
click at [652, 96] on span at bounding box center [652, 97] width 17 height 15
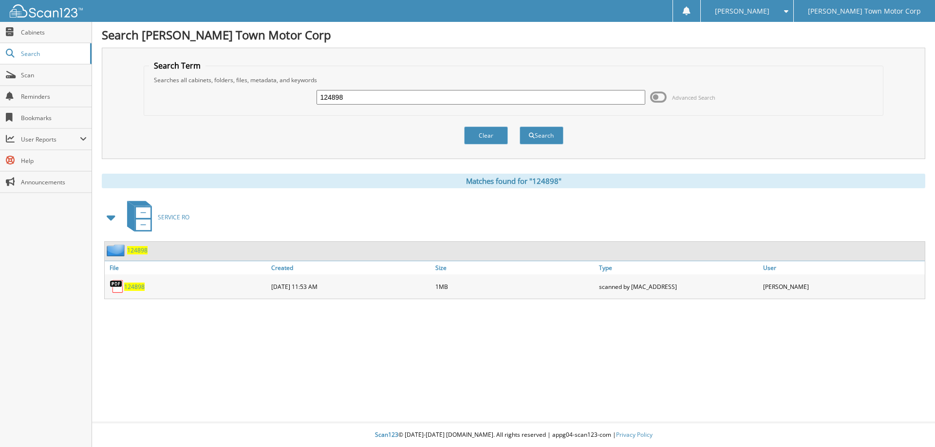
click at [136, 284] on span "124898" at bounding box center [134, 287] width 20 height 8
click at [357, 95] on input "124898" at bounding box center [480, 97] width 328 height 15
type input "1"
type input "124218"
click at [529, 132] on button "Search" at bounding box center [541, 136] width 44 height 18
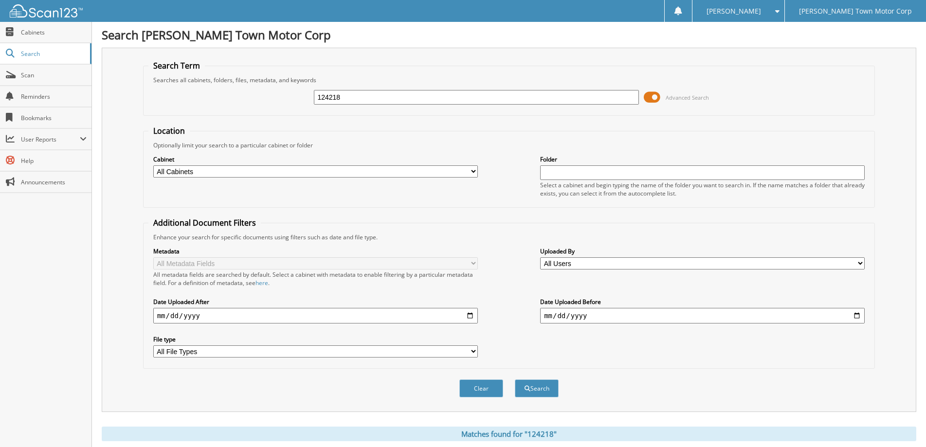
click at [653, 95] on span at bounding box center [652, 97] width 17 height 15
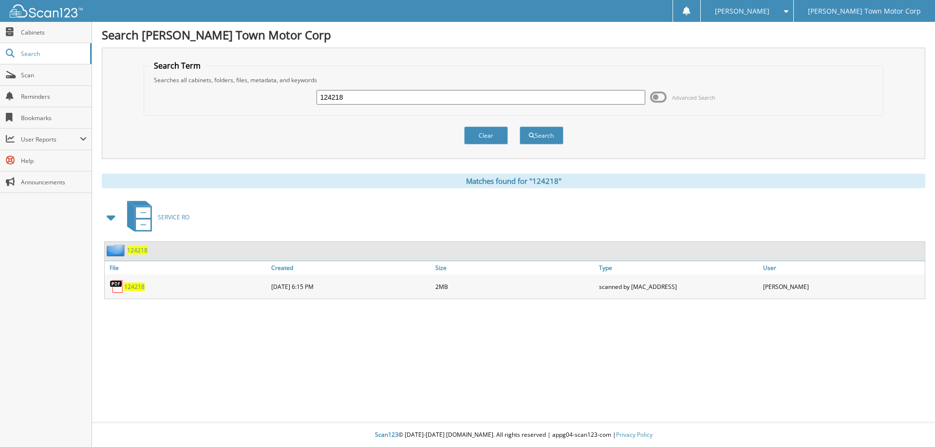
click at [131, 286] on span "124218" at bounding box center [134, 287] width 20 height 8
drag, startPoint x: 356, startPoint y: 96, endPoint x: 281, endPoint y: 96, distance: 75.5
click at [281, 96] on div "124218 Advanced Search" at bounding box center [513, 97] width 729 height 26
type input "125553"
click at [551, 132] on button "Search" at bounding box center [541, 136] width 44 height 18
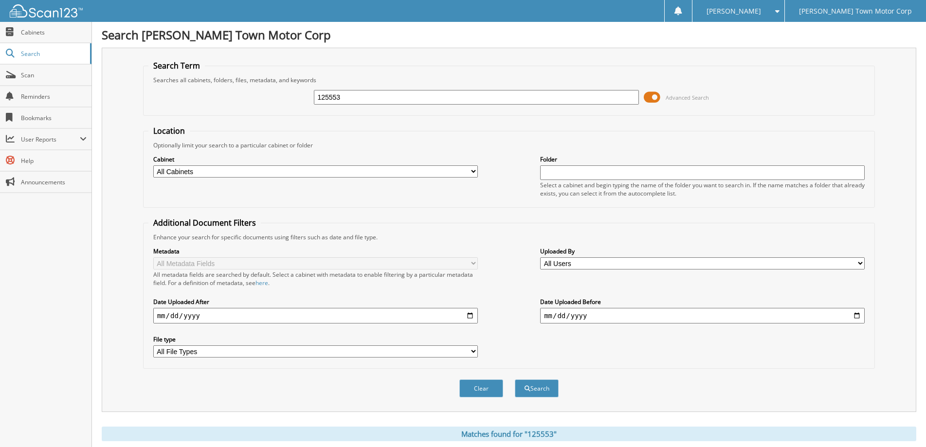
click at [653, 96] on span at bounding box center [652, 97] width 17 height 15
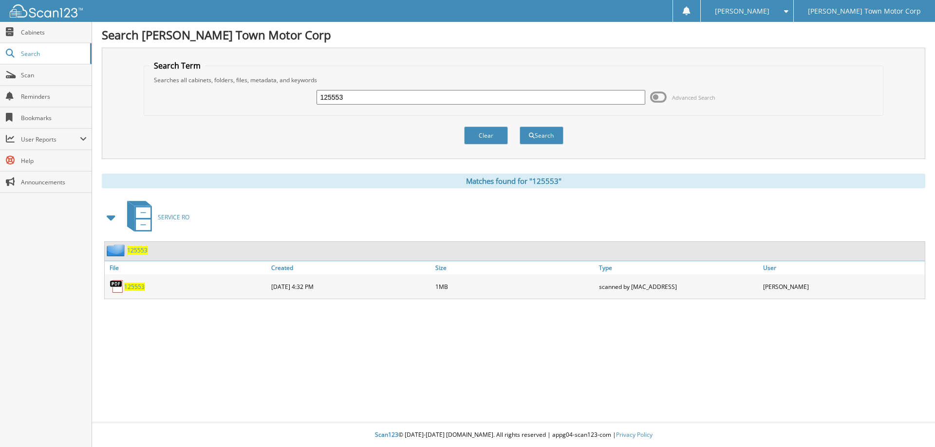
click at [131, 286] on span "125553" at bounding box center [134, 287] width 20 height 8
click at [132, 287] on span "125553" at bounding box center [134, 287] width 20 height 8
drag, startPoint x: 355, startPoint y: 94, endPoint x: 300, endPoint y: 101, distance: 55.4
click at [301, 101] on div "125553 Advanced Search" at bounding box center [513, 97] width 729 height 26
type input "121186"
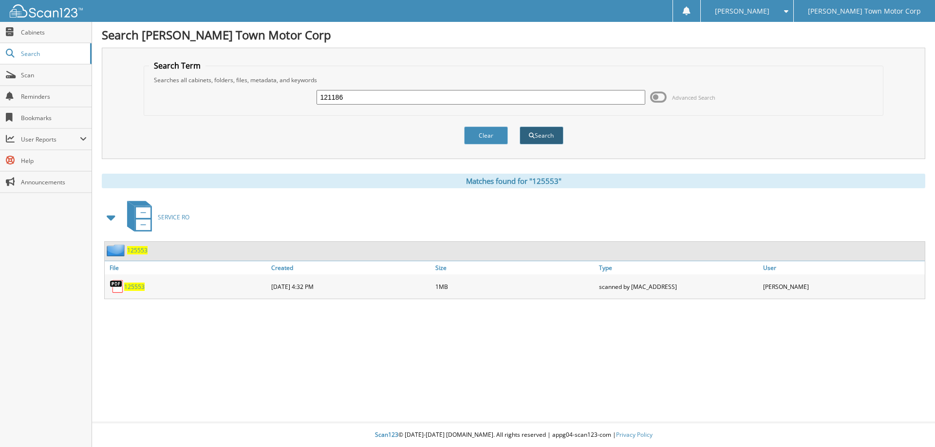
click at [531, 133] on span "submit" at bounding box center [532, 136] width 6 height 6
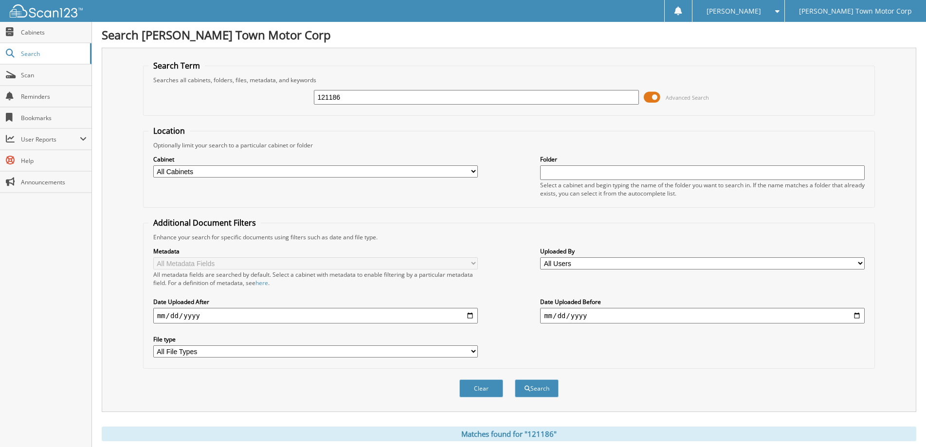
click at [657, 95] on span at bounding box center [652, 97] width 17 height 15
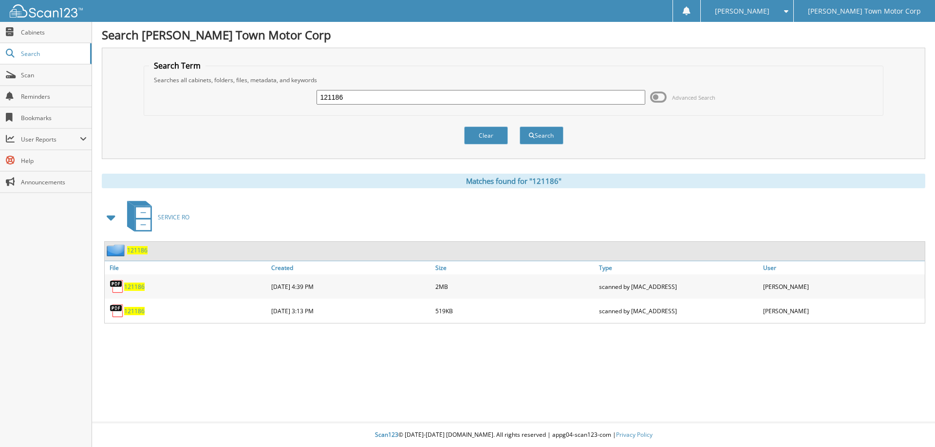
click at [135, 286] on span "121186" at bounding box center [134, 287] width 20 height 8
click at [131, 310] on span "121186" at bounding box center [134, 311] width 20 height 8
drag, startPoint x: 366, startPoint y: 97, endPoint x: 255, endPoint y: 101, distance: 111.1
click at [255, 101] on div "121186 Advanced Search" at bounding box center [513, 97] width 729 height 26
type input "119070"
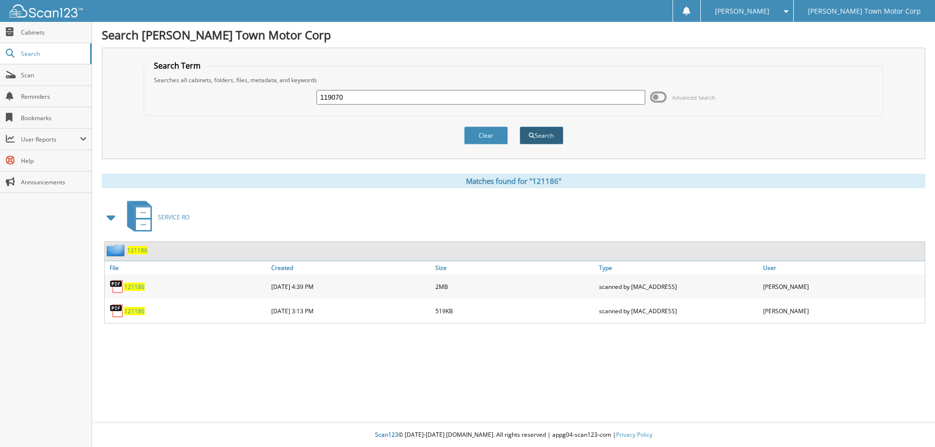
click at [542, 135] on button "Search" at bounding box center [541, 136] width 44 height 18
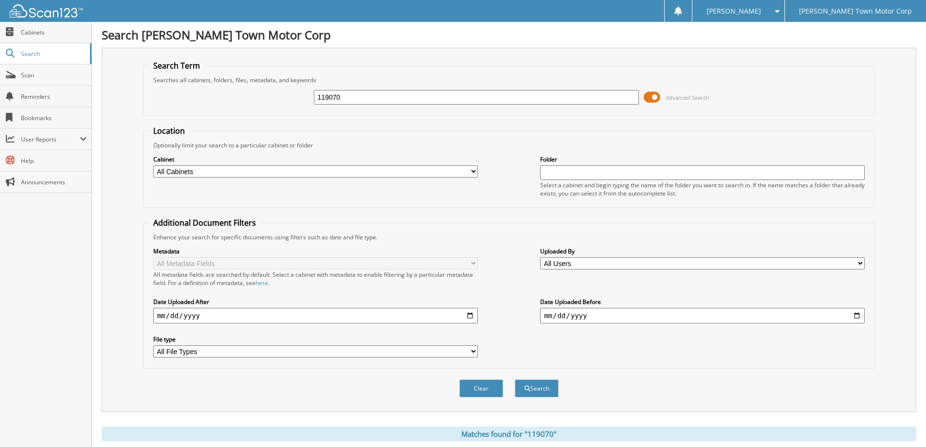
click at [655, 97] on span at bounding box center [652, 97] width 17 height 15
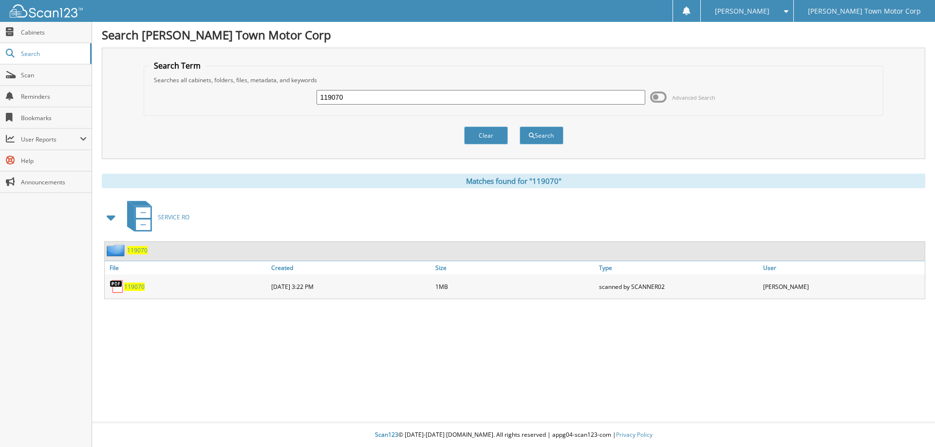
click at [135, 286] on span "119070" at bounding box center [134, 287] width 20 height 8
drag, startPoint x: 350, startPoint y: 97, endPoint x: 271, endPoint y: 103, distance: 79.5
click at [272, 102] on div "119070 Advanced Search" at bounding box center [513, 97] width 729 height 26
type input "122005"
click at [543, 134] on button "Search" at bounding box center [541, 136] width 44 height 18
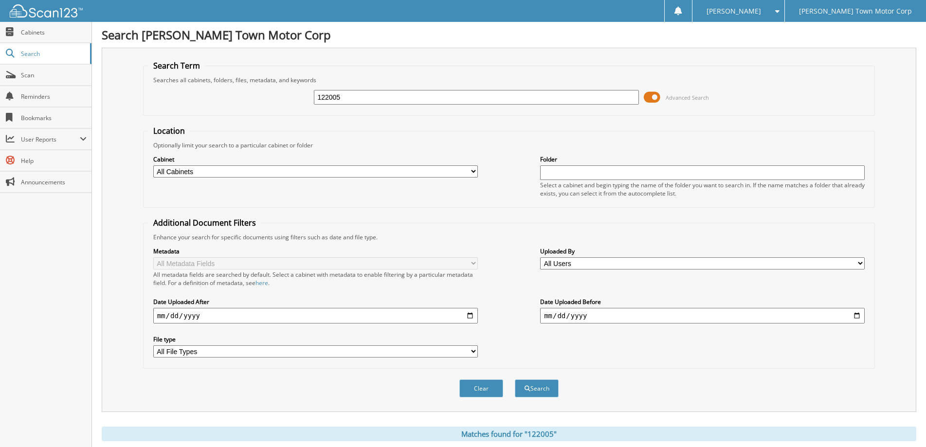
click at [656, 94] on span at bounding box center [652, 97] width 17 height 15
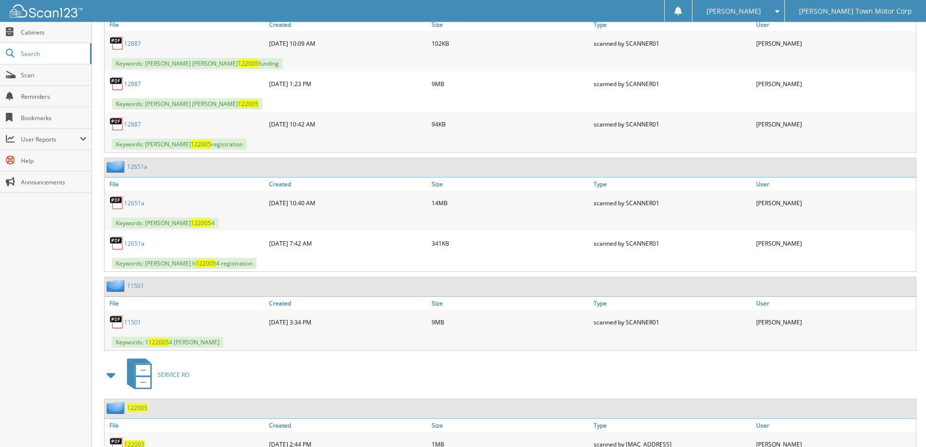
scroll to position [282, 0]
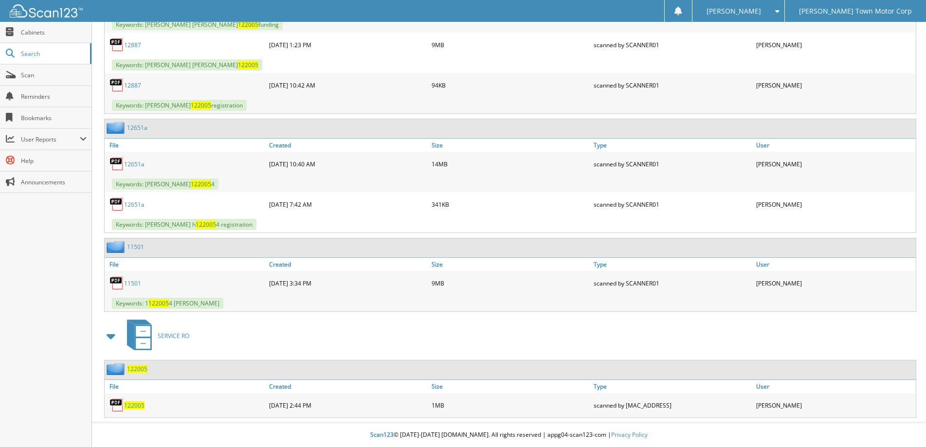
click at [134, 405] on span "122005" at bounding box center [134, 406] width 20 height 8
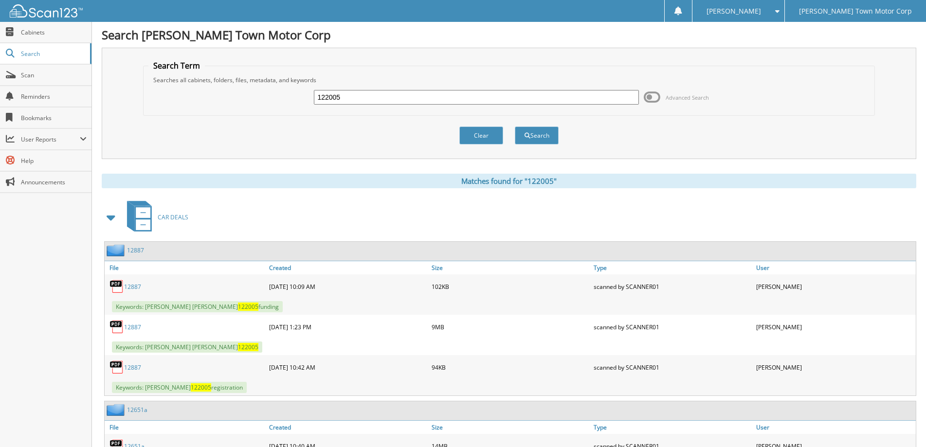
drag, startPoint x: 355, startPoint y: 93, endPoint x: 275, endPoint y: 95, distance: 80.8
click at [276, 96] on div "122005 Advanced Search" at bounding box center [509, 97] width 722 height 26
type input "116851"
click at [529, 129] on div "Clear Search" at bounding box center [509, 135] width 733 height 39
click at [544, 134] on button "Search" at bounding box center [537, 136] width 44 height 18
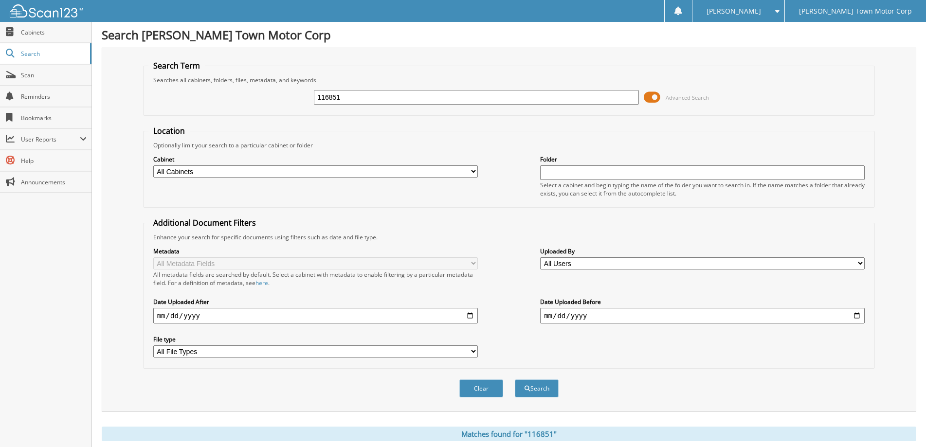
click at [655, 97] on span at bounding box center [652, 97] width 17 height 15
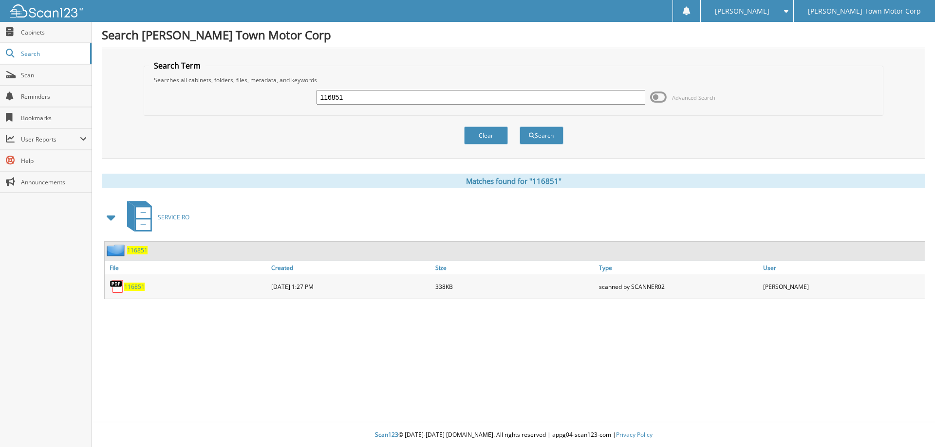
click at [131, 288] on span "116851" at bounding box center [134, 287] width 20 height 8
drag, startPoint x: 356, startPoint y: 99, endPoint x: 263, endPoint y: 106, distance: 93.7
click at [263, 106] on div "116851 Advanced Search" at bounding box center [513, 97] width 729 height 26
type input "117282"
click at [543, 134] on button "Search" at bounding box center [541, 136] width 44 height 18
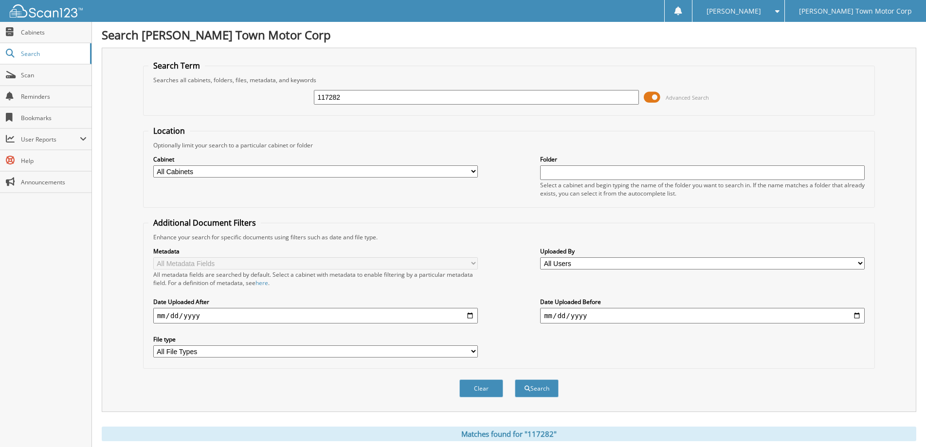
click at [656, 97] on span at bounding box center [652, 97] width 17 height 15
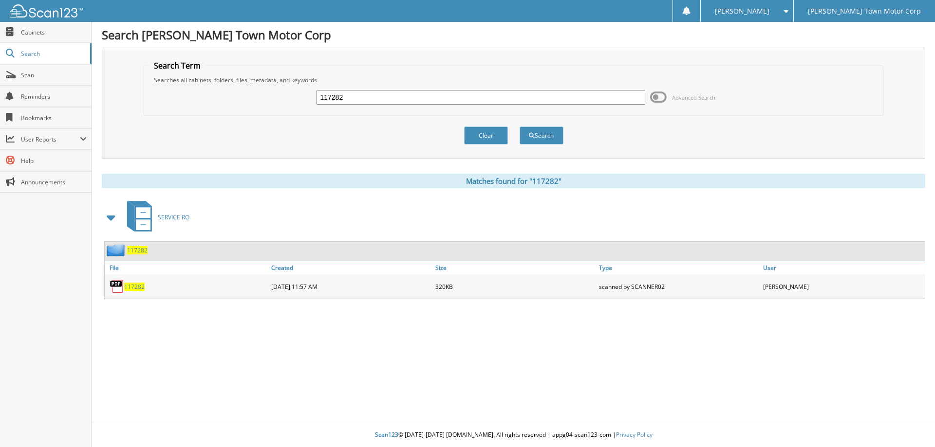
click at [135, 285] on span "117282" at bounding box center [134, 287] width 20 height 8
drag, startPoint x: 359, startPoint y: 97, endPoint x: 0, endPoint y: 135, distance: 360.7
click at [0, 135] on body "[PERSON_NAME] Settings Logout [PERSON_NAME] Town Motor Corp Close Cabinets Sear…" at bounding box center [467, 223] width 935 height 447
type input "117765"
click at [536, 129] on button "Search" at bounding box center [541, 136] width 44 height 18
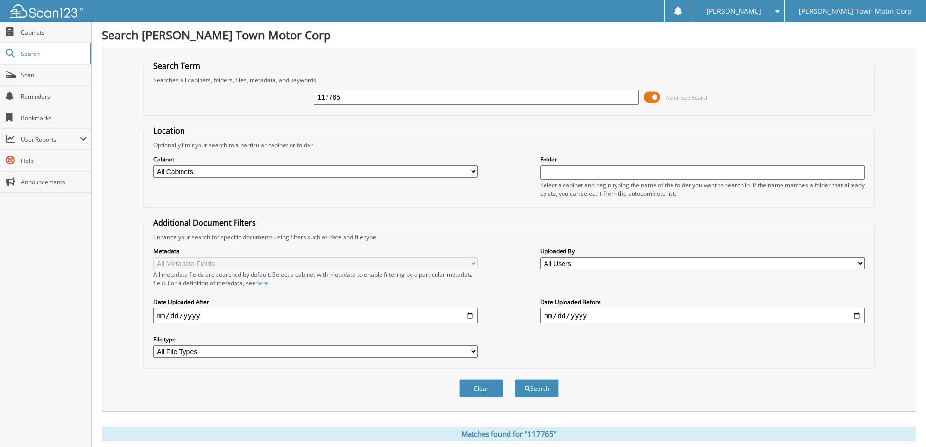
click at [657, 95] on span at bounding box center [652, 97] width 17 height 15
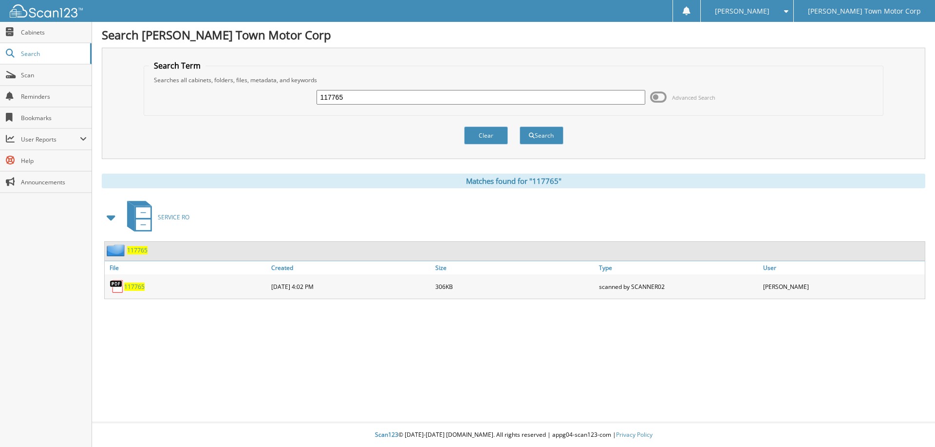
click at [136, 286] on span "117765" at bounding box center [134, 287] width 20 height 8
drag, startPoint x: 364, startPoint y: 102, endPoint x: 273, endPoint y: 96, distance: 91.2
click at [280, 98] on div "117765 Advanced Search" at bounding box center [513, 97] width 729 height 26
type input "122034"
click at [529, 129] on button "Search" at bounding box center [541, 136] width 44 height 18
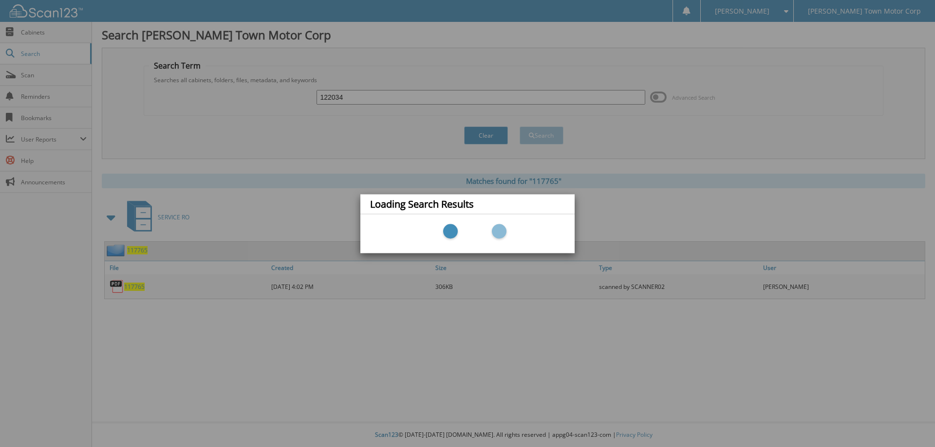
click at [540, 133] on div "Loading Search Results" at bounding box center [467, 223] width 935 height 447
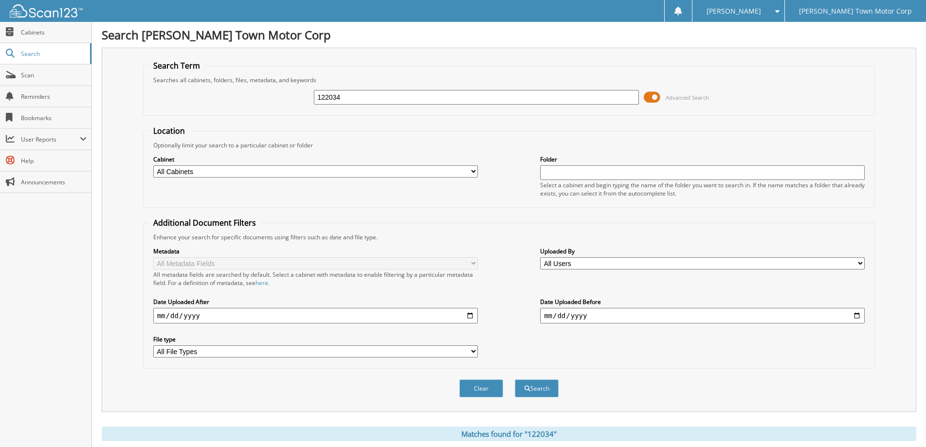
click at [658, 96] on span at bounding box center [652, 97] width 17 height 15
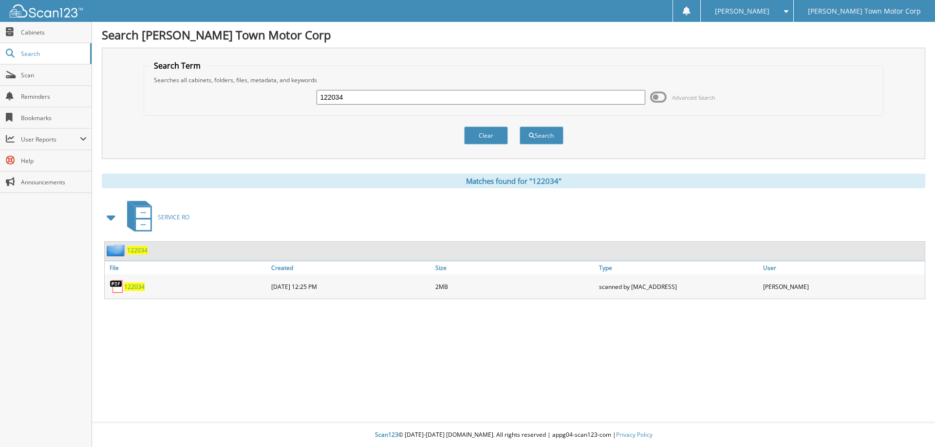
click at [133, 282] on div "122034" at bounding box center [187, 286] width 164 height 19
click at [134, 287] on span "122034" at bounding box center [134, 287] width 20 height 8
